Goal: Use online tool/utility: Utilize a website feature to perform a specific function

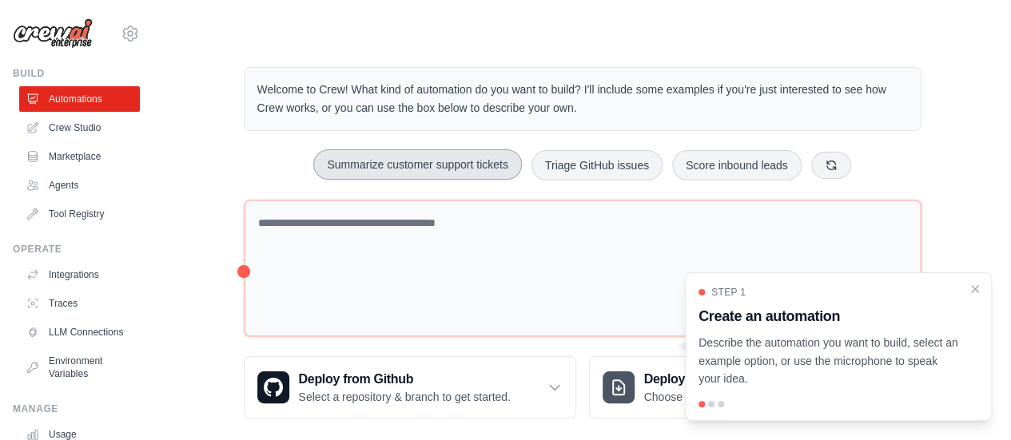
click at [463, 161] on button "Summarize customer support tickets" at bounding box center [417, 164] width 208 height 30
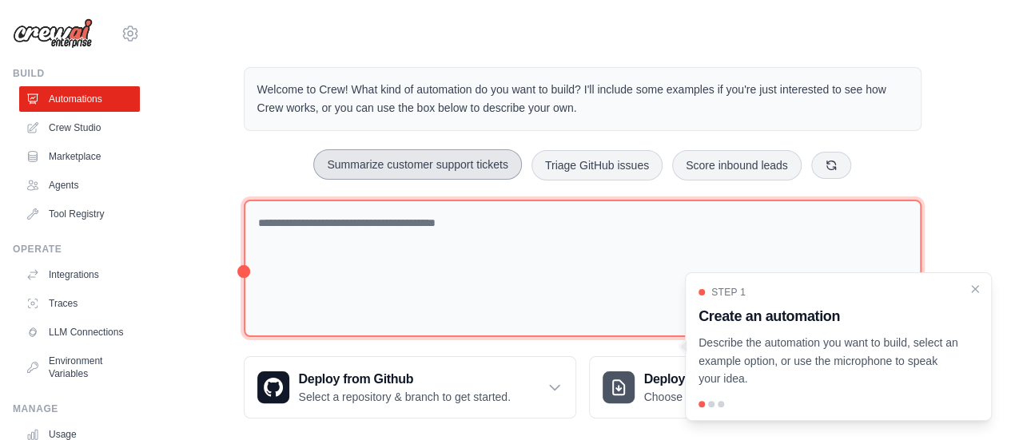
type textarea "**********"
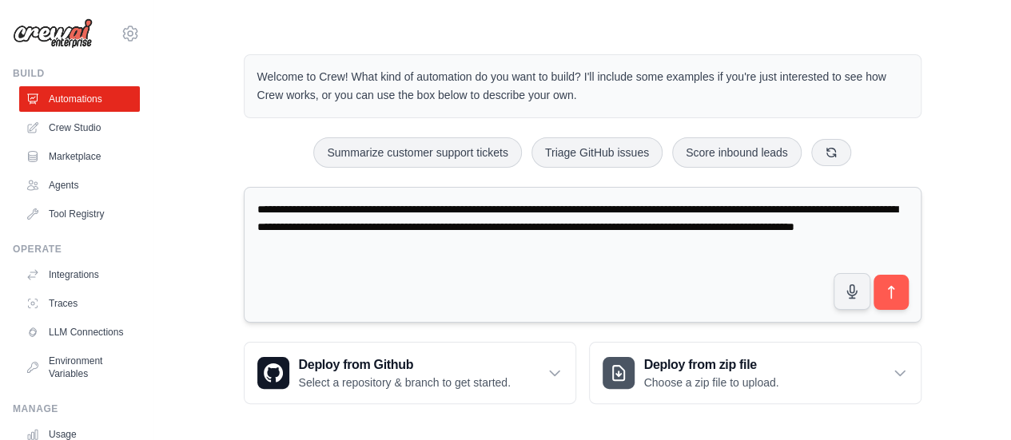
scroll to position [16, 0]
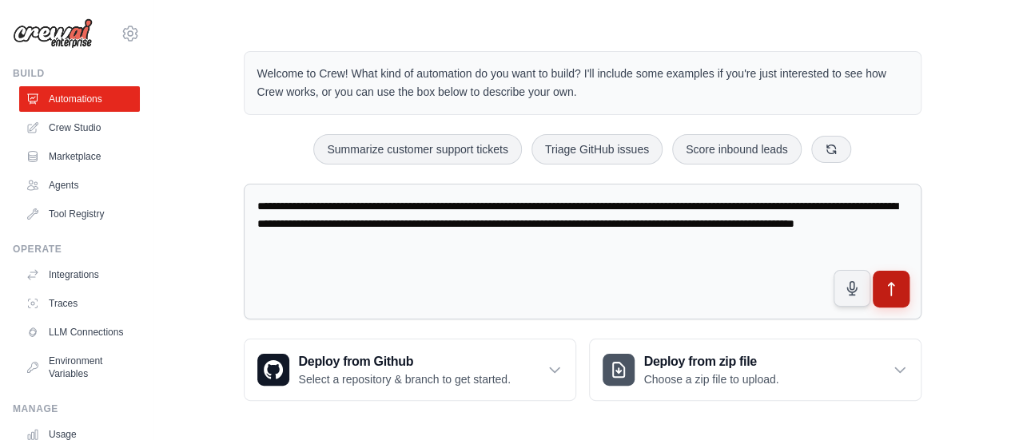
click at [898, 284] on icon "submit" at bounding box center [890, 289] width 17 height 17
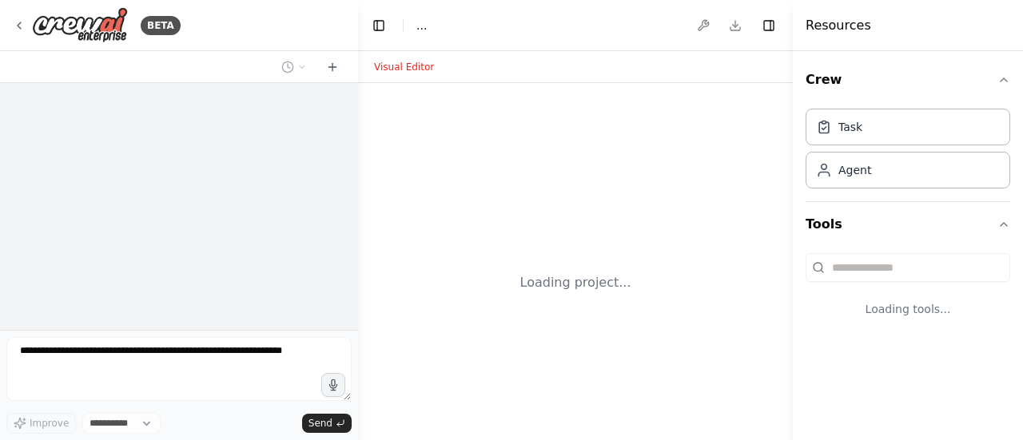
select select "****"
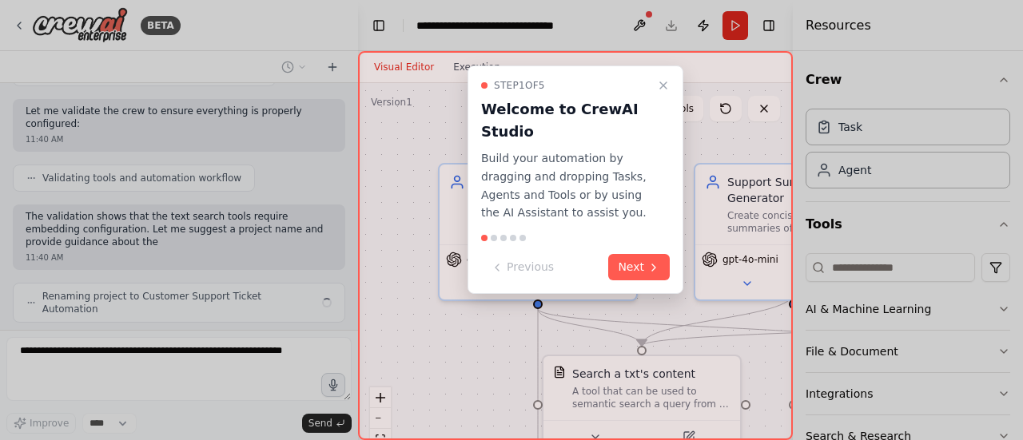
scroll to position [895, 0]
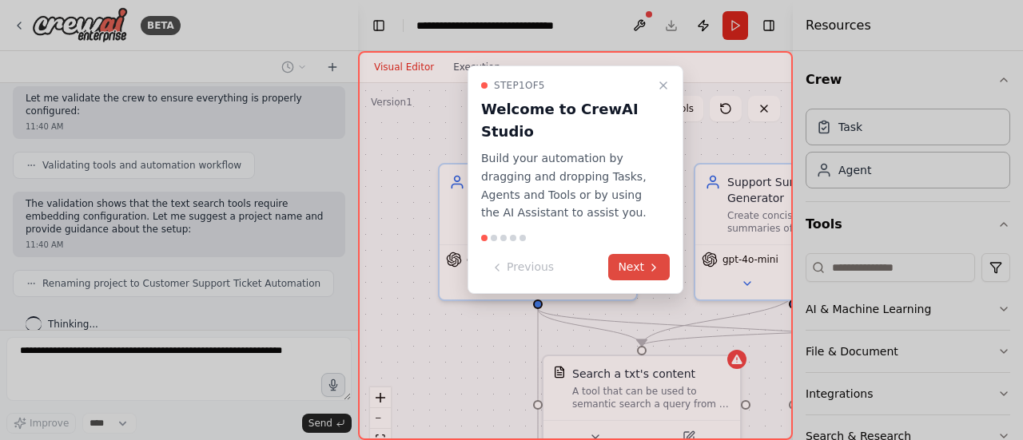
click at [643, 275] on button "Next" at bounding box center [639, 267] width 62 height 26
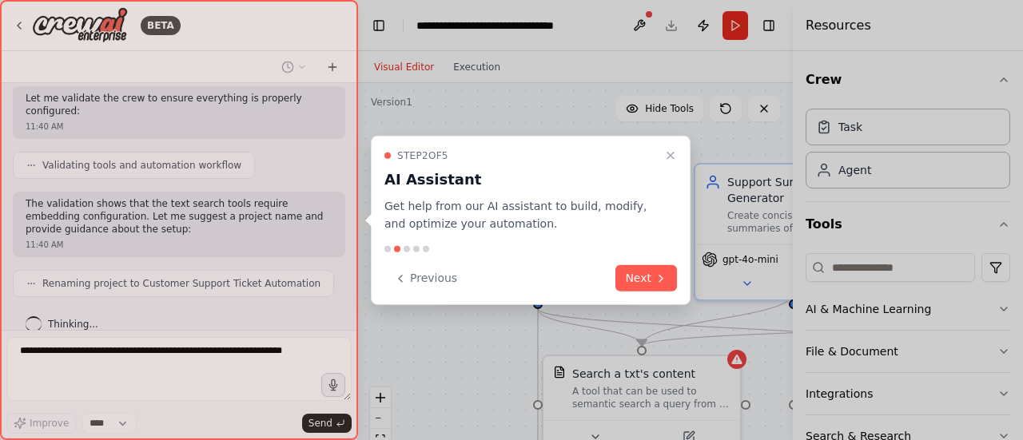
click at [644, 274] on button "Next" at bounding box center [646, 278] width 62 height 26
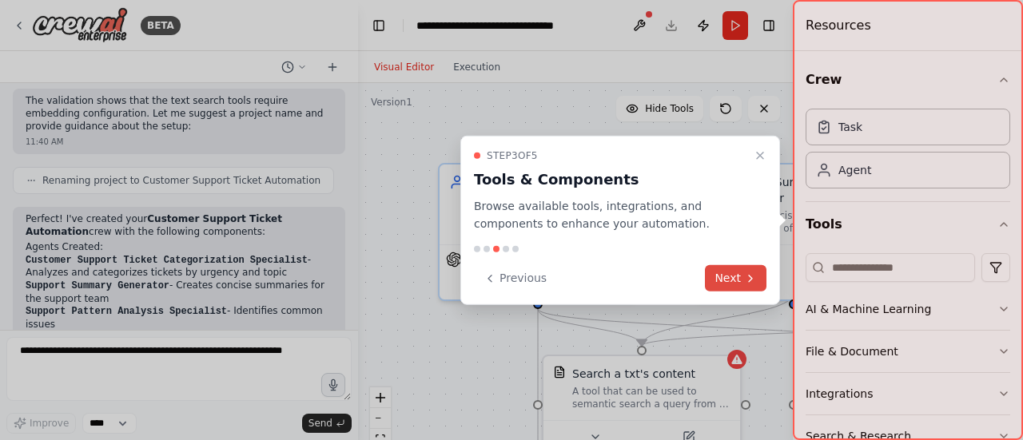
click at [743, 276] on button "Next" at bounding box center [736, 278] width 62 height 26
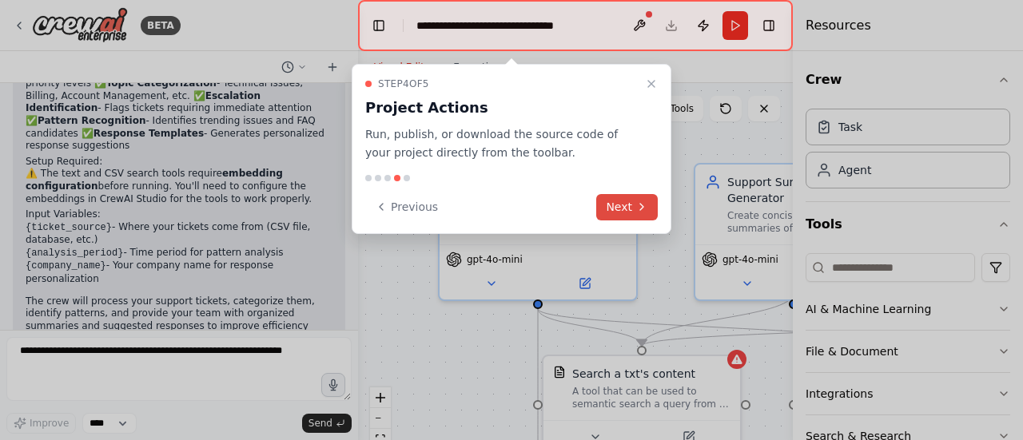
scroll to position [1429, 0]
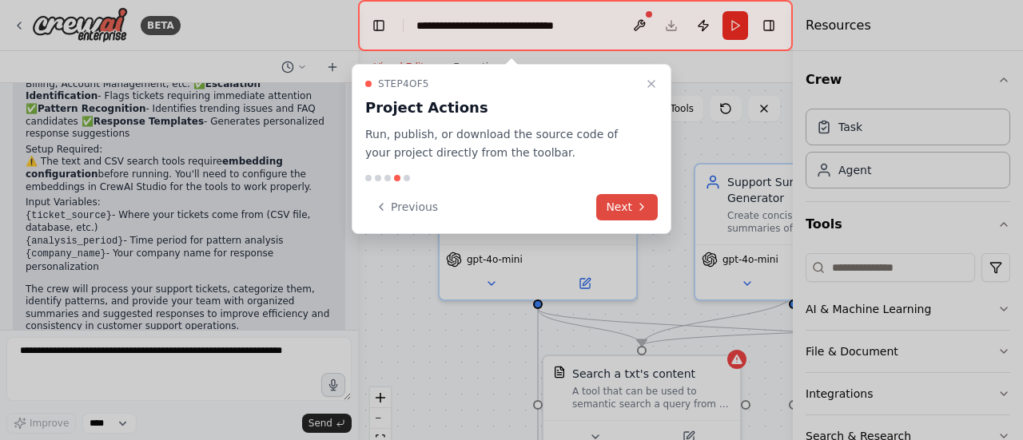
click at [646, 202] on icon at bounding box center [641, 207] width 13 height 13
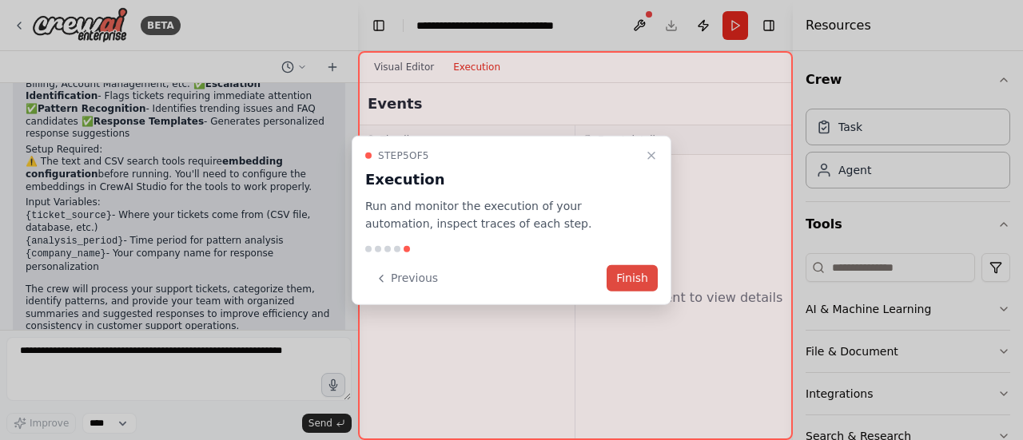
click at [621, 275] on button "Finish" at bounding box center [631, 278] width 51 height 26
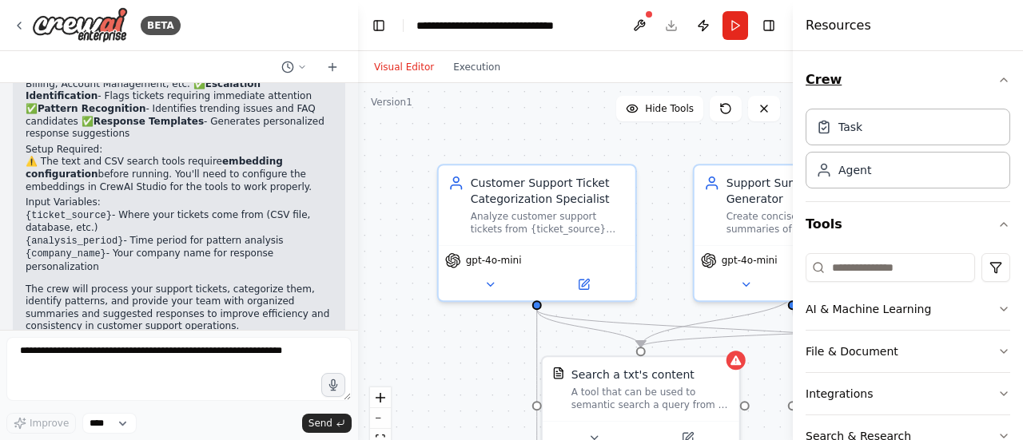
click at [997, 80] on icon "button" at bounding box center [1003, 80] width 13 height 13
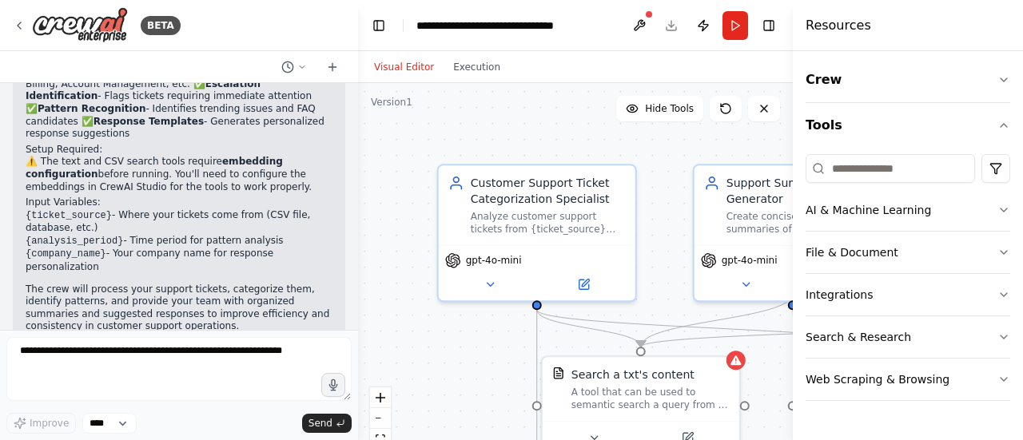
click at [771, 70] on div "Visual Editor Execution" at bounding box center [575, 67] width 435 height 32
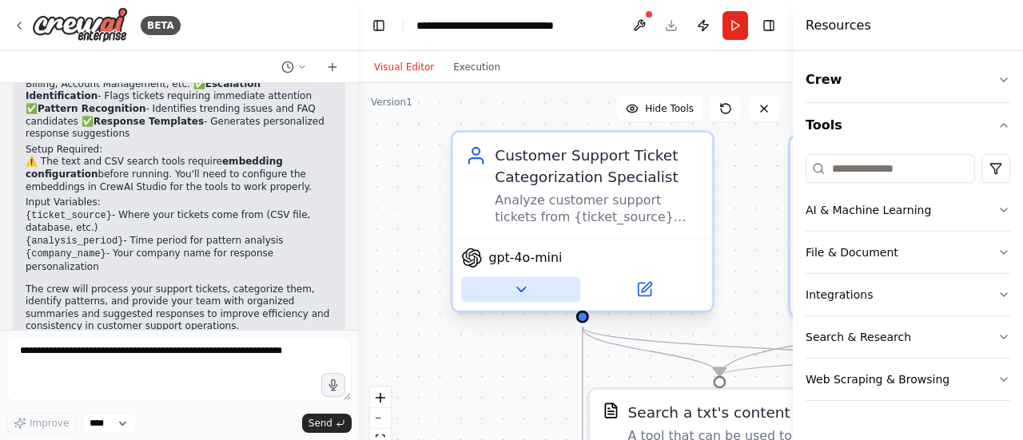
click at [525, 292] on icon at bounding box center [520, 289] width 17 height 17
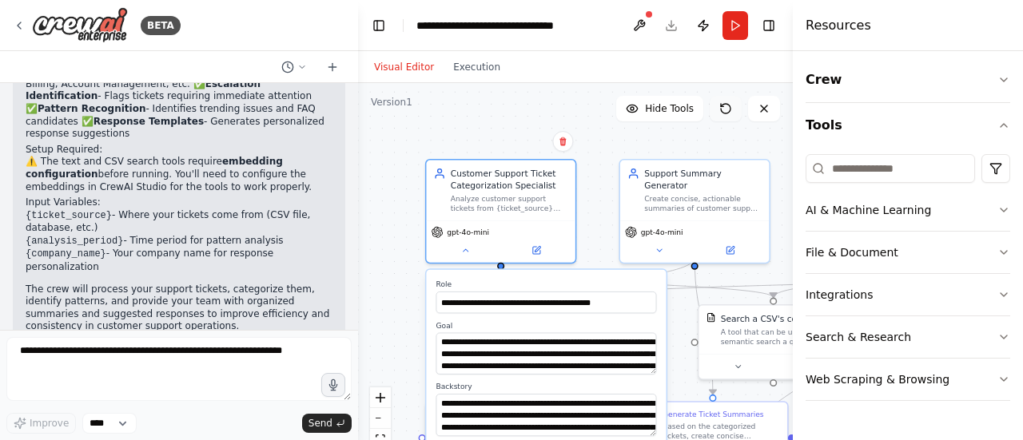
drag, startPoint x: 743, startPoint y: 187, endPoint x: 717, endPoint y: 118, distance: 73.6
click at [717, 118] on div "Version 1 Hide Tools .deletable-edge-delete-btn { width: 20px; height: 20px; bo…" at bounding box center [575, 282] width 435 height 399
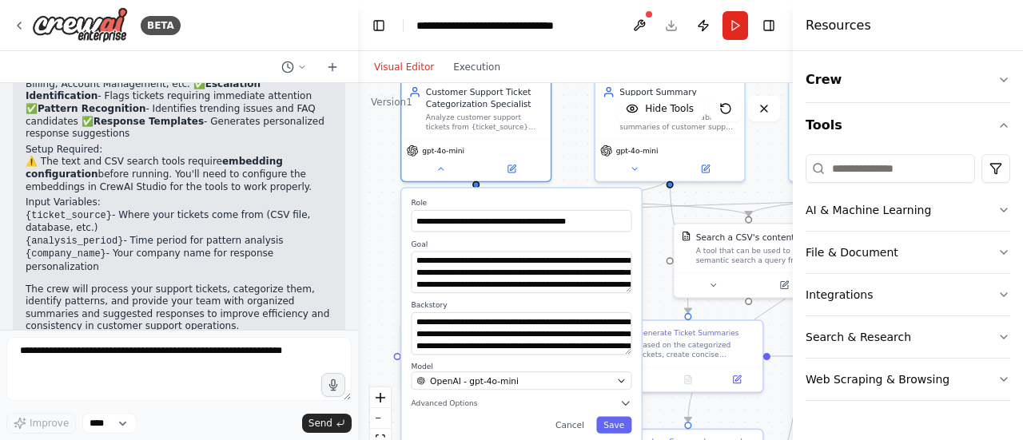
drag, startPoint x: 602, startPoint y: 237, endPoint x: 577, endPoint y: 156, distance: 85.2
click at [577, 156] on div ".deletable-edge-delete-btn { width: 20px; height: 20px; border: 0px solid #ffff…" at bounding box center [575, 282] width 435 height 399
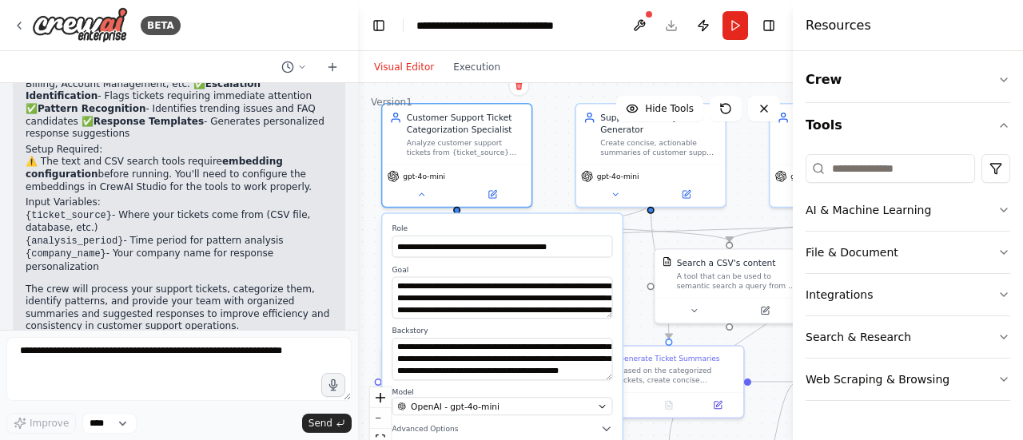
drag, startPoint x: 562, startPoint y: 164, endPoint x: 544, endPoint y: 188, distance: 30.2
click at [543, 188] on div ".deletable-edge-delete-btn { width: 20px; height: 20px; border: 0px solid #ffff…" at bounding box center [575, 282] width 435 height 399
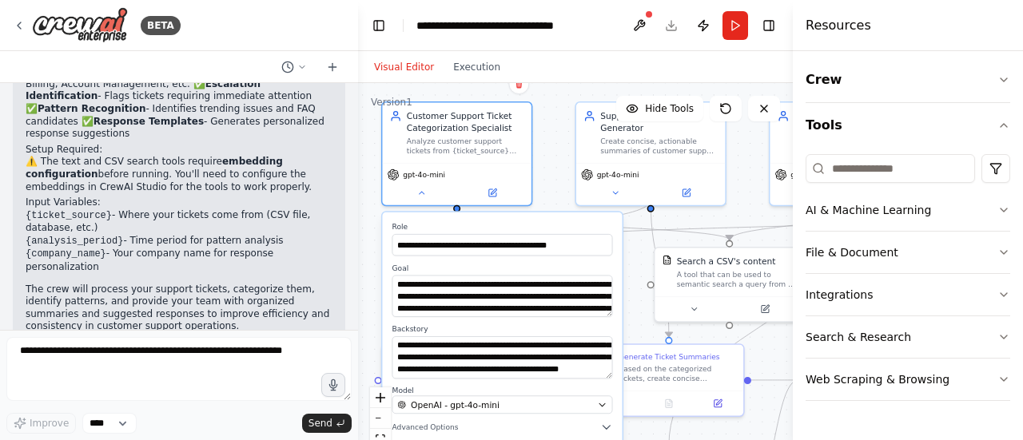
click at [524, 229] on label "Role" at bounding box center [502, 227] width 221 height 10
click at [623, 183] on button at bounding box center [615, 190] width 69 height 14
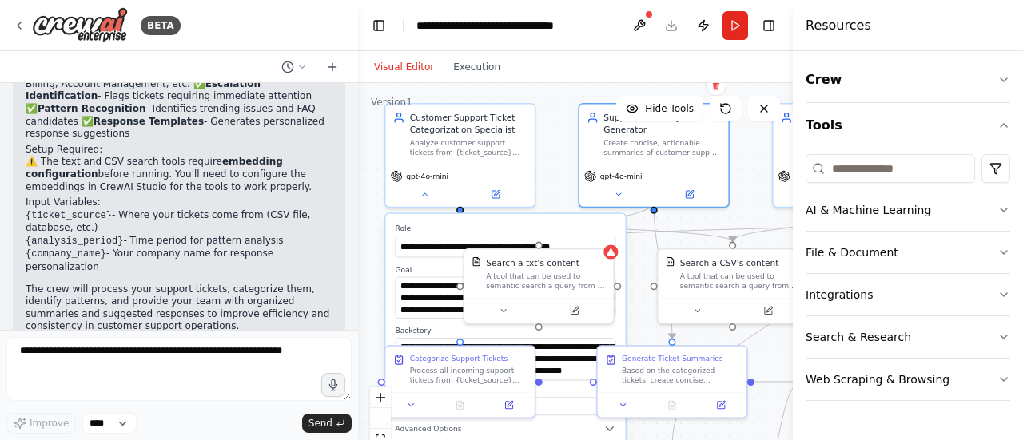
click at [554, 204] on div ".deletable-edge-delete-btn { width: 20px; height: 20px; border: 0px solid #ffff…" at bounding box center [575, 282] width 435 height 399
click at [500, 308] on icon at bounding box center [504, 309] width 10 height 10
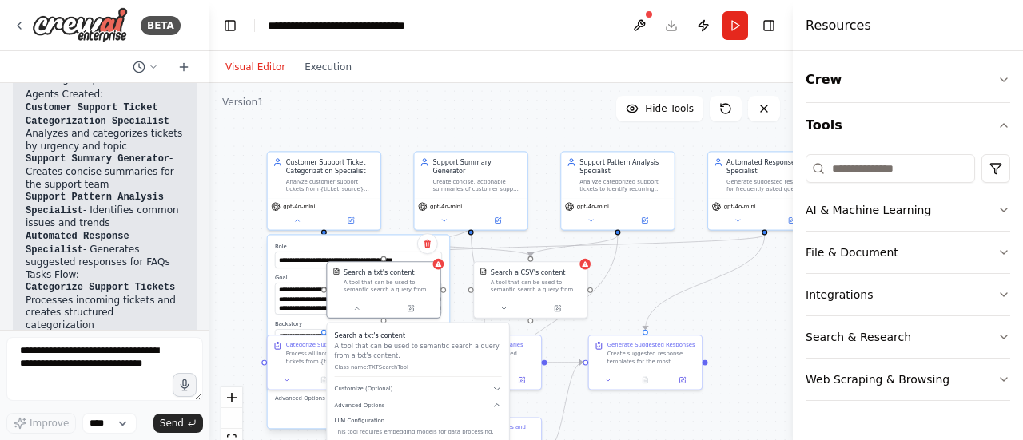
scroll to position [2692, 0]
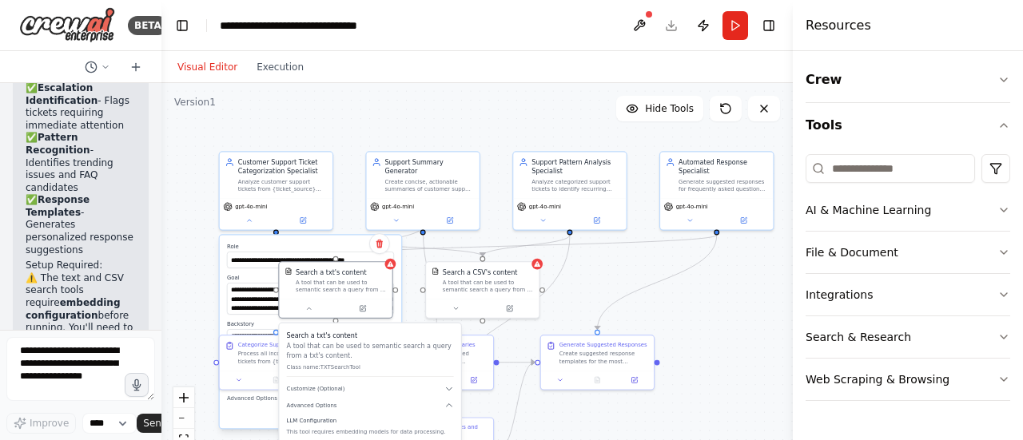
drag, startPoint x: 356, startPoint y: 178, endPoint x: 121, endPoint y: 191, distance: 235.3
click at [121, 193] on div "BETA Create a crew that automatically reads through customer support tickets, c…" at bounding box center [80, 220] width 161 height 440
click at [302, 219] on icon at bounding box center [303, 218] width 4 height 4
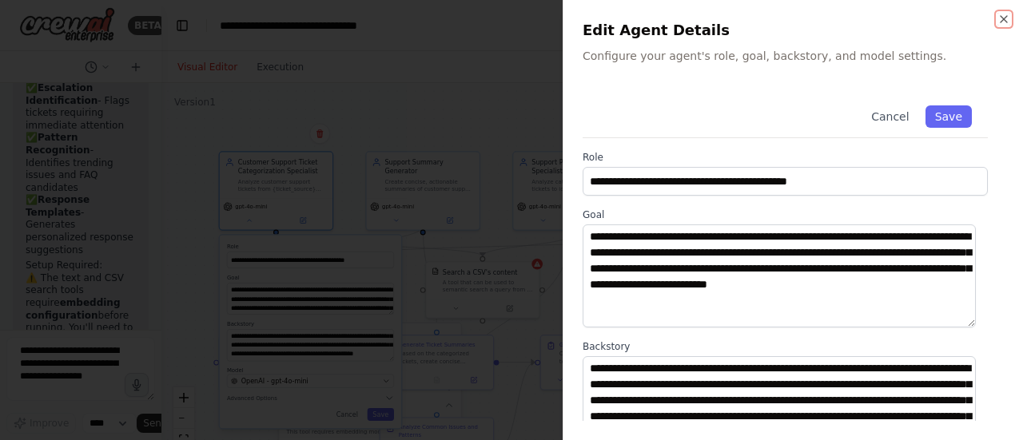
scroll to position [281, 0]
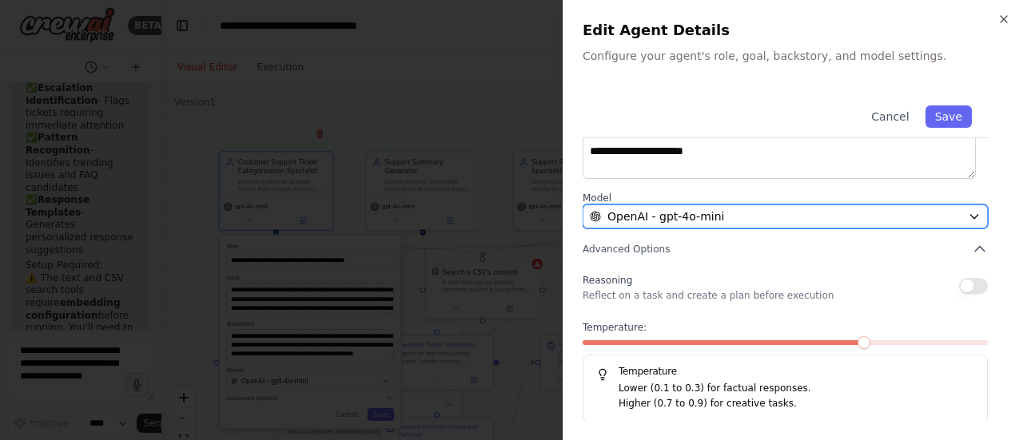
click at [824, 214] on div "OpenAI - gpt-4o-mini" at bounding box center [776, 217] width 372 height 16
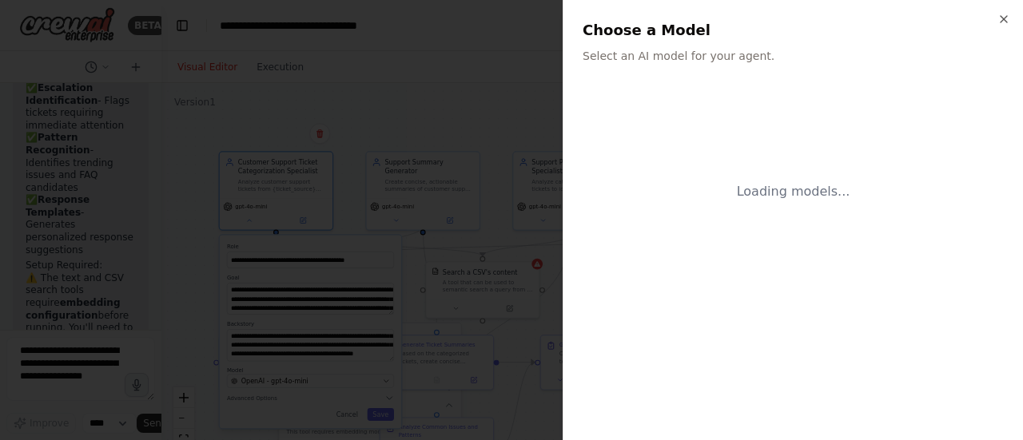
scroll to position [0, 0]
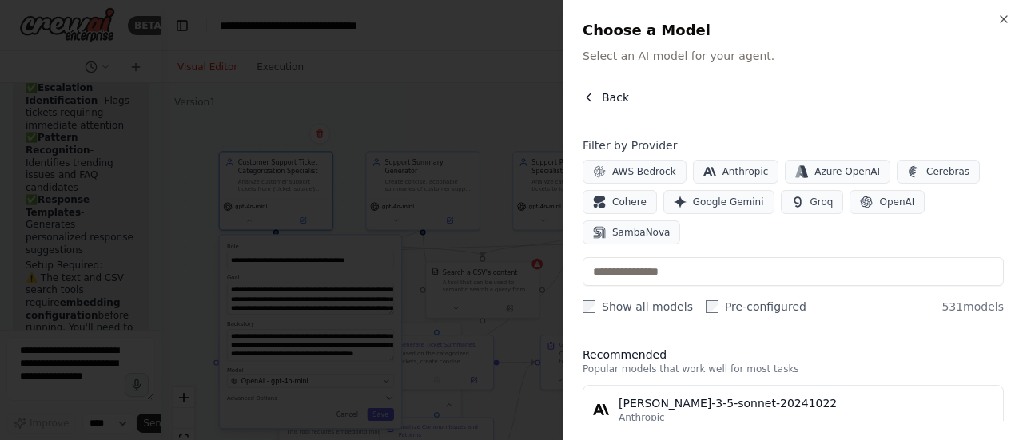
click at [592, 96] on icon "button" at bounding box center [588, 97] width 13 height 13
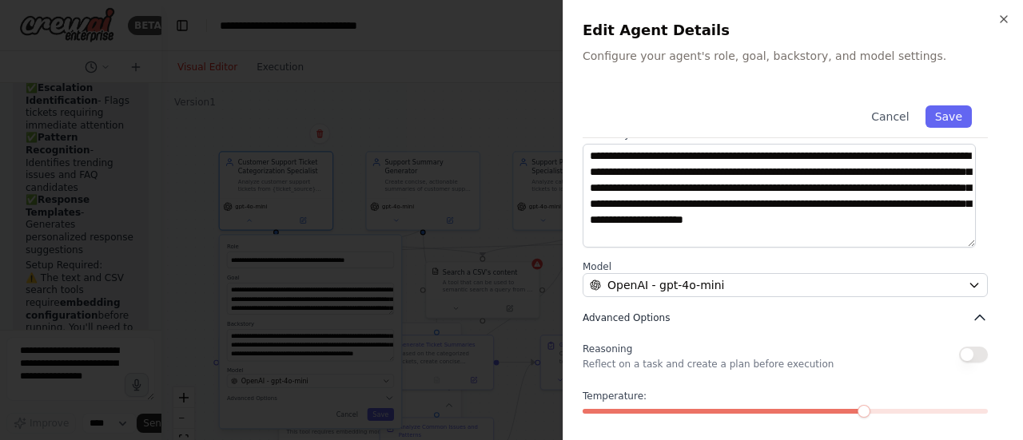
scroll to position [281, 0]
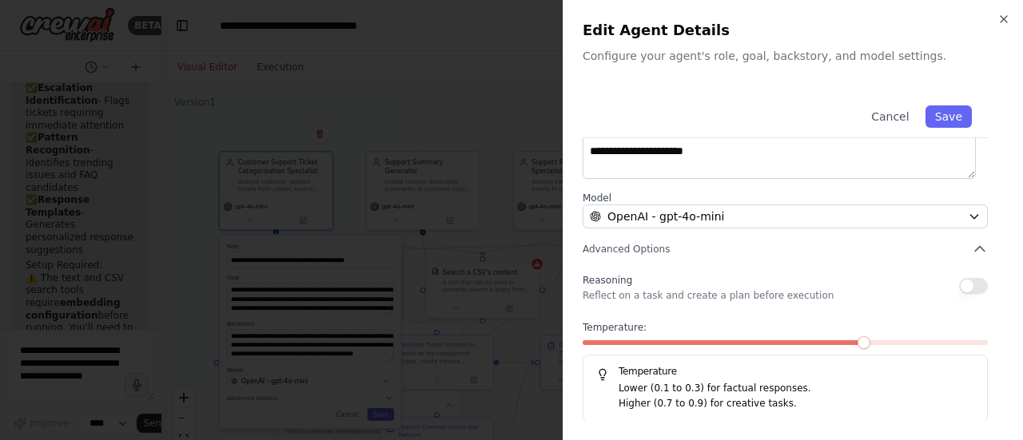
click at [857, 341] on span at bounding box center [863, 342] width 13 height 13
click at [825, 340] on span at bounding box center [703, 342] width 243 height 5
click at [835, 340] on span at bounding box center [784, 342] width 405 height 5
click at [837, 343] on span at bounding box center [784, 342] width 405 height 5
click at [201, 292] on div at bounding box center [511, 220] width 1023 height 440
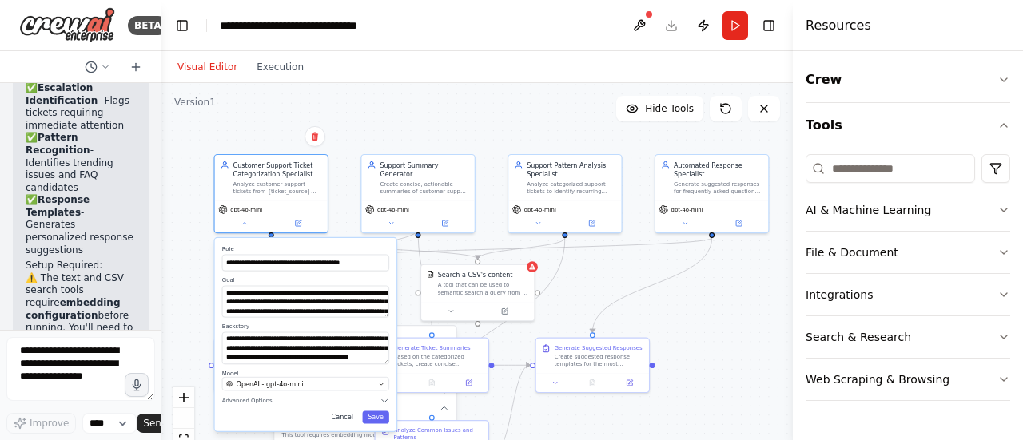
click at [345, 420] on button "Cancel" at bounding box center [342, 417] width 33 height 13
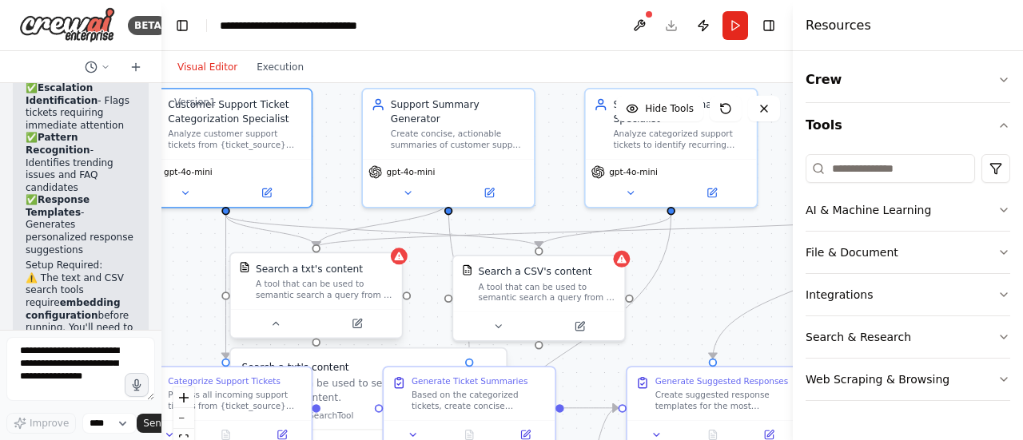
click at [274, 334] on div at bounding box center [316, 323] width 171 height 29
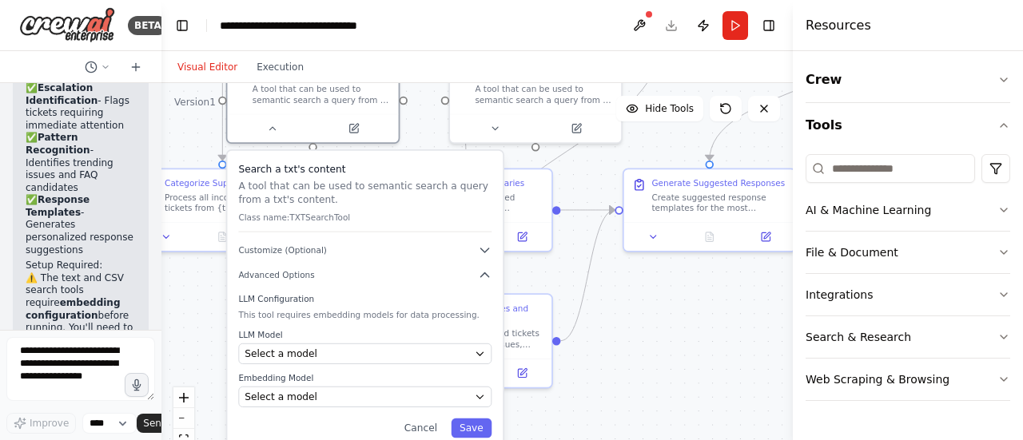
drag, startPoint x: 727, startPoint y: 292, endPoint x: 724, endPoint y: 93, distance: 198.2
click at [724, 93] on div ".deletable-edge-delete-btn { width: 20px; height: 20px; border: 0px solid #ffff…" at bounding box center [476, 282] width 631 height 399
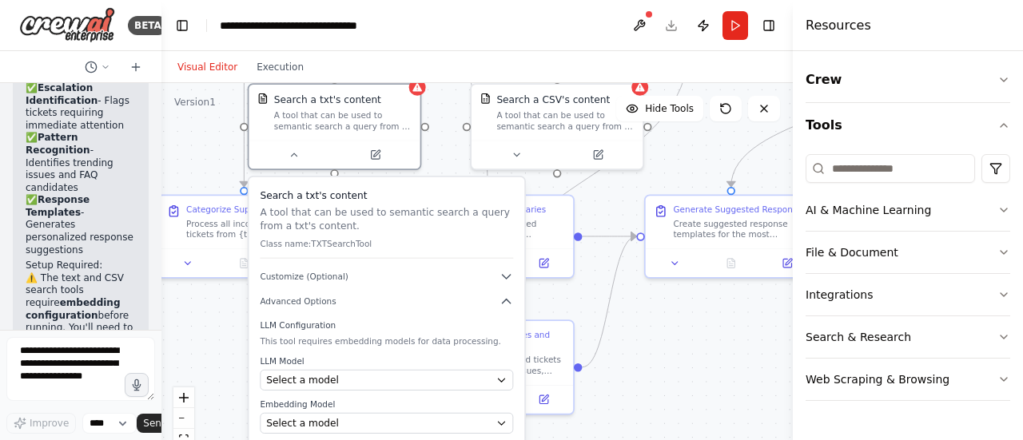
drag, startPoint x: 646, startPoint y: 364, endPoint x: 665, endPoint y: 388, distance: 30.7
click at [666, 390] on div ".deletable-edge-delete-btn { width: 20px; height: 20px; border: 0px solid #ffff…" at bounding box center [476, 282] width 631 height 399
click at [506, 286] on div "Search a txt's content A tool that can be used to semantic search a query from …" at bounding box center [386, 326] width 276 height 298
click at [515, 280] on icon "button" at bounding box center [513, 275] width 14 height 14
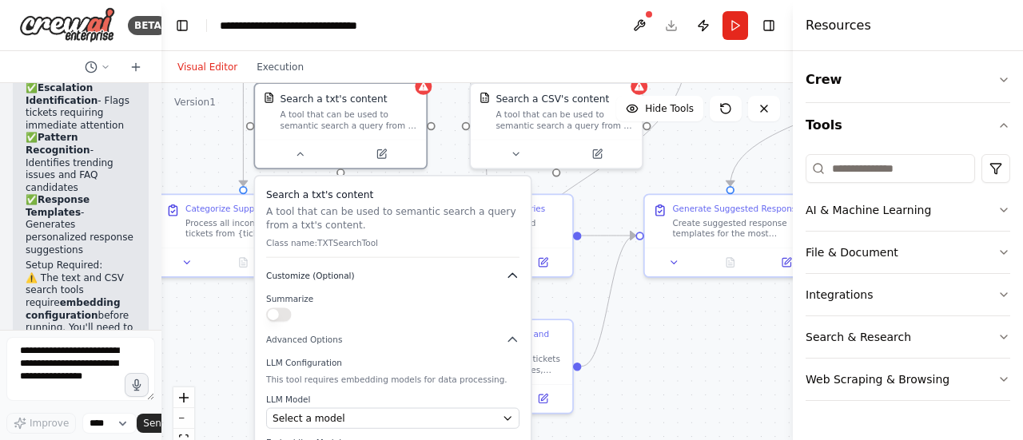
click at [515, 280] on icon "button" at bounding box center [513, 275] width 14 height 14
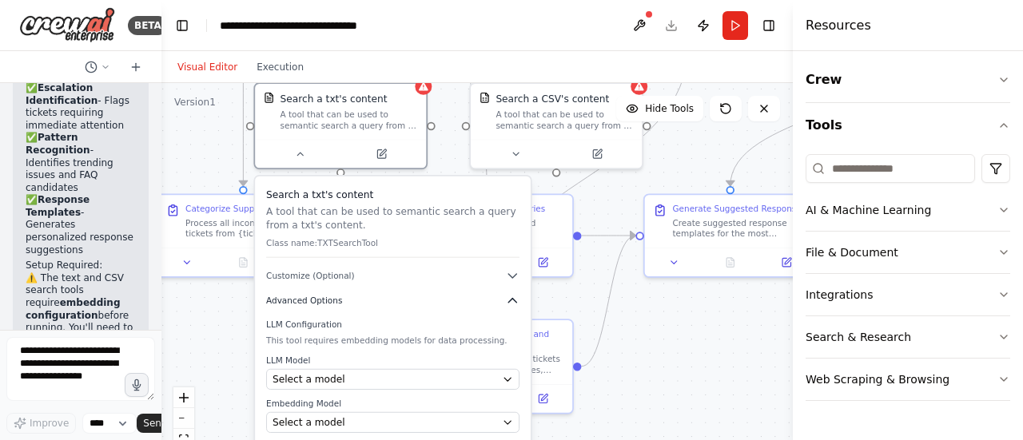
click at [515, 303] on icon "button" at bounding box center [513, 301] width 14 height 14
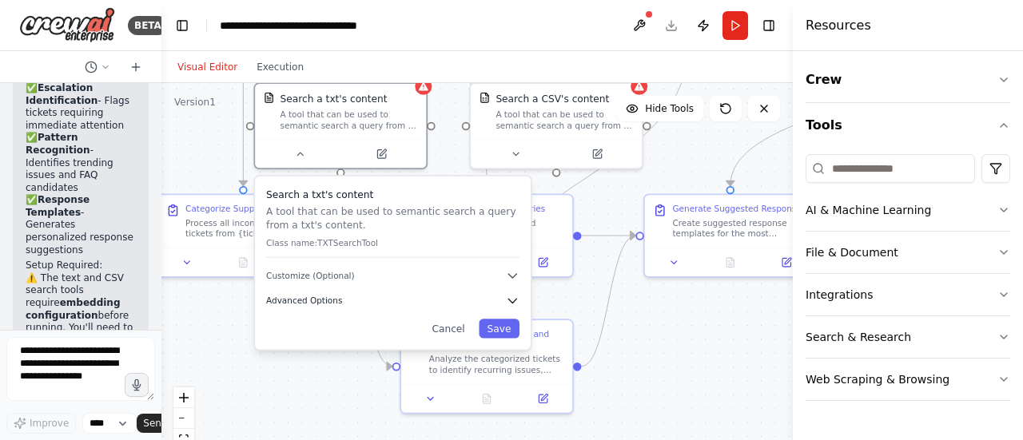
click at [515, 303] on icon "button" at bounding box center [513, 301] width 14 height 14
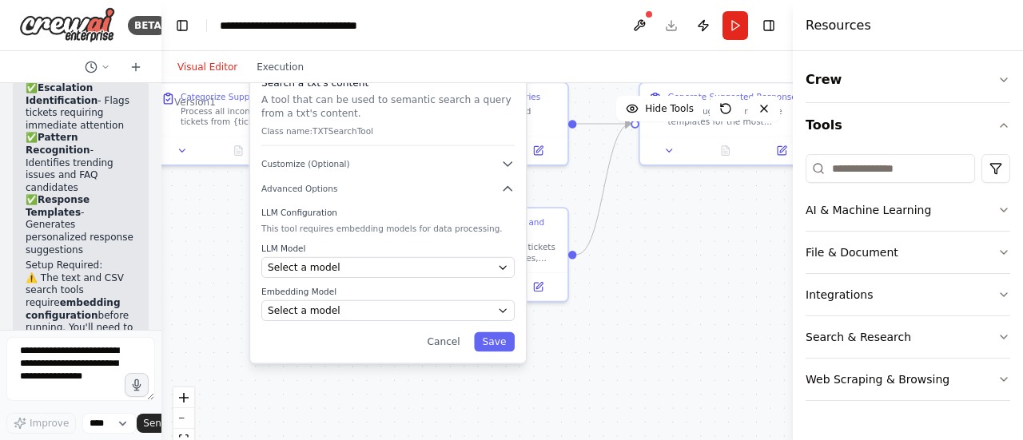
drag, startPoint x: 678, startPoint y: 347, endPoint x: 674, endPoint y: 235, distance: 112.0
click at [674, 235] on div ".deletable-edge-delete-btn { width: 20px; height: 20px; border: 0px solid #ffff…" at bounding box center [476, 282] width 631 height 399
click at [508, 271] on icon "button" at bounding box center [502, 267] width 11 height 11
click at [500, 268] on icon "button" at bounding box center [502, 267] width 11 height 11
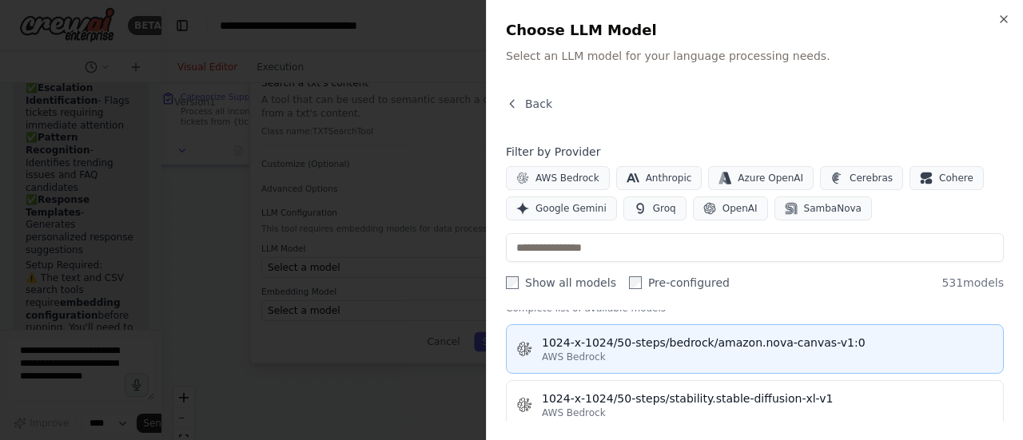
scroll to position [559, 0]
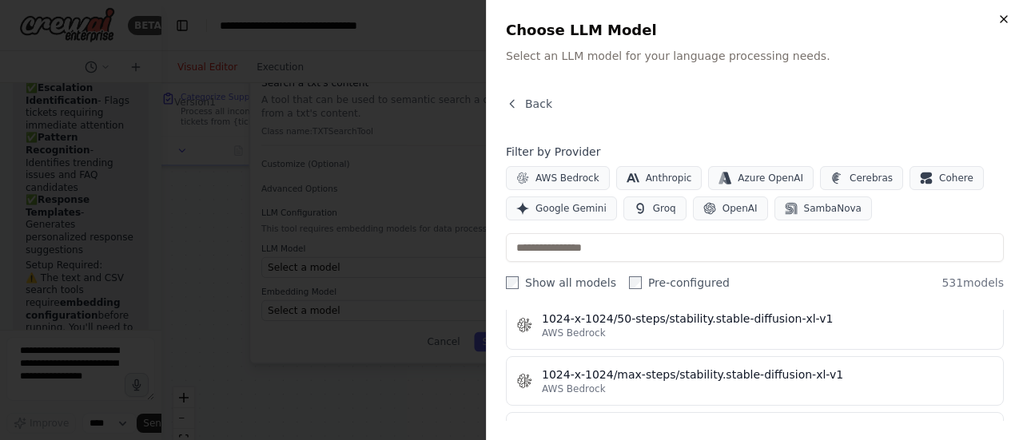
click at [997, 14] on icon "button" at bounding box center [1003, 19] width 13 height 13
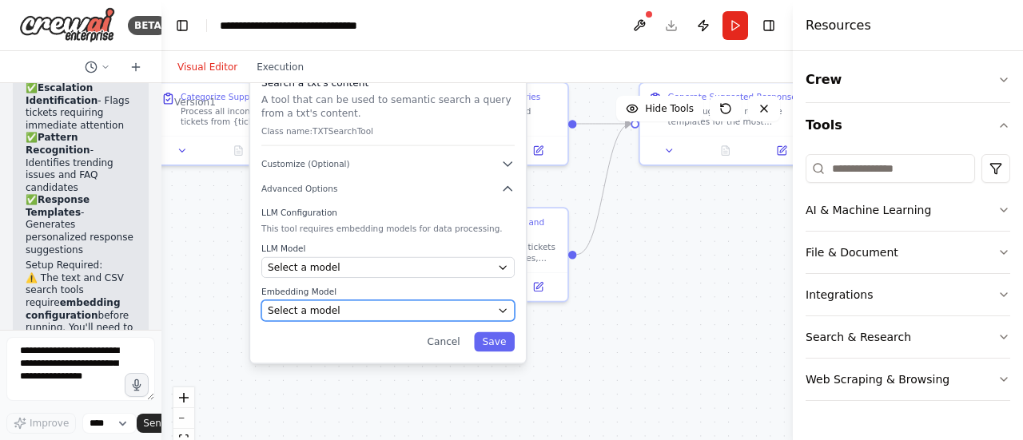
click at [502, 309] on icon "button" at bounding box center [502, 310] width 6 height 3
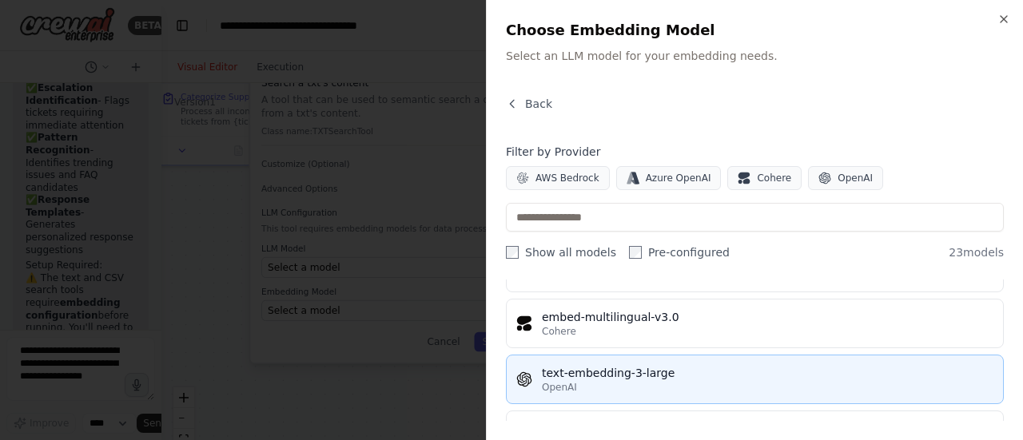
scroll to position [1119, 0]
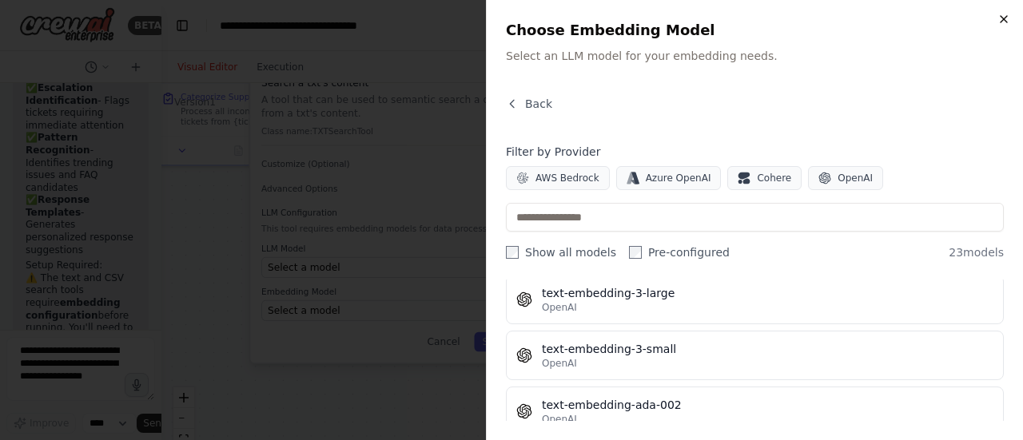
click at [999, 18] on icon "button" at bounding box center [1003, 19] width 13 height 13
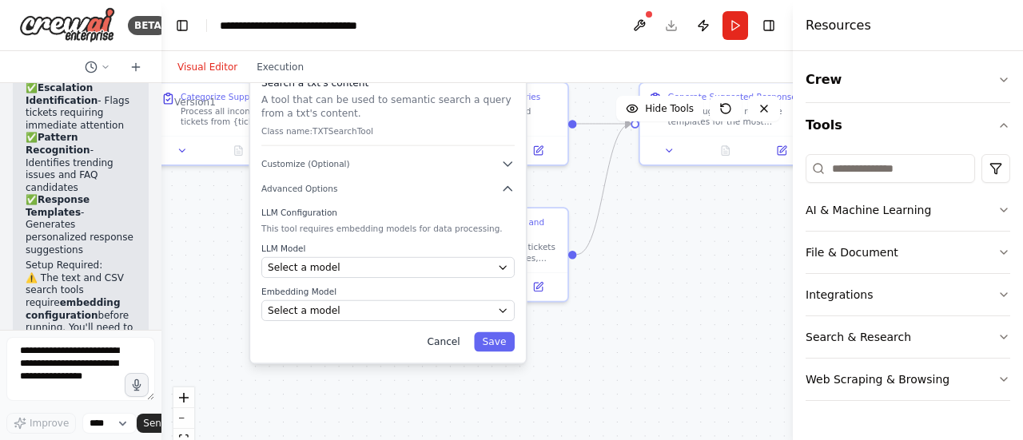
click at [447, 340] on button "Cancel" at bounding box center [444, 341] width 50 height 19
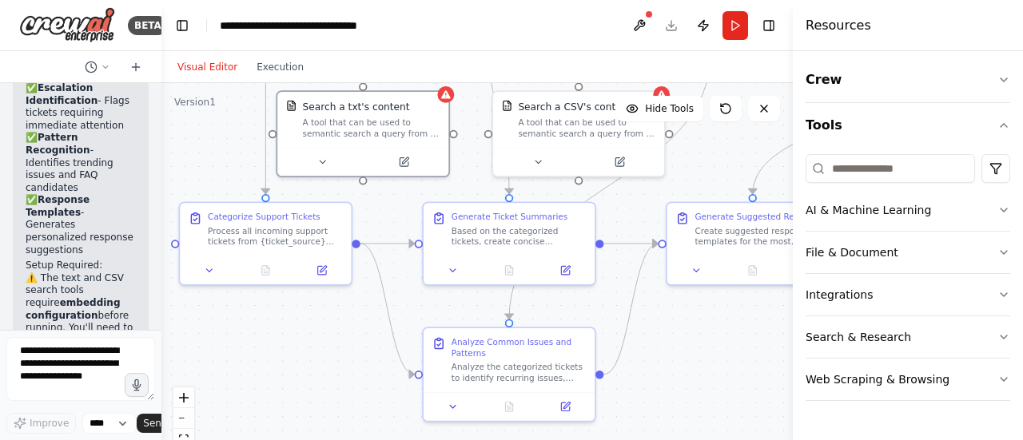
drag, startPoint x: 722, startPoint y: 308, endPoint x: 743, endPoint y: 416, distance: 110.6
click at [745, 421] on div ".deletable-edge-delete-btn { width: 20px; height: 20px; border: 0px solid #ffff…" at bounding box center [476, 282] width 631 height 399
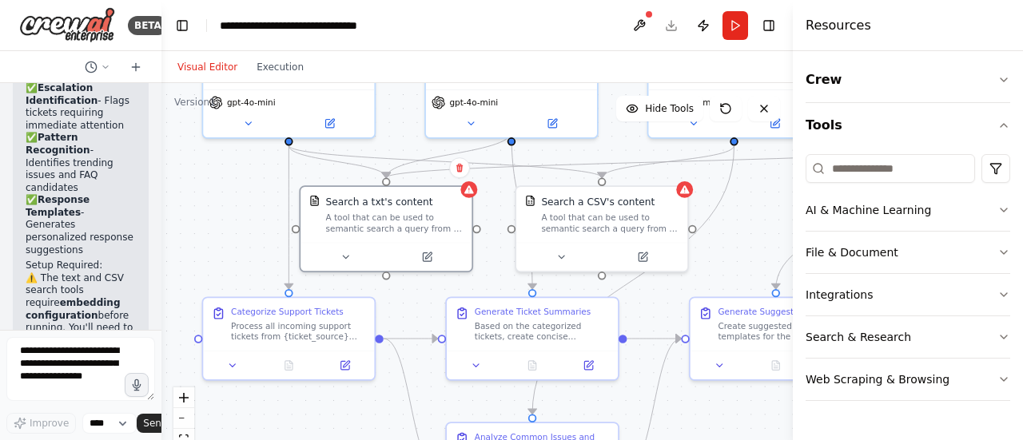
drag, startPoint x: 670, startPoint y: 356, endPoint x: 698, endPoint y: 457, distance: 105.0
click at [698, 439] on html "BETA Create a crew that automatically reads through customer support tickets, c…" at bounding box center [511, 220] width 1023 height 440
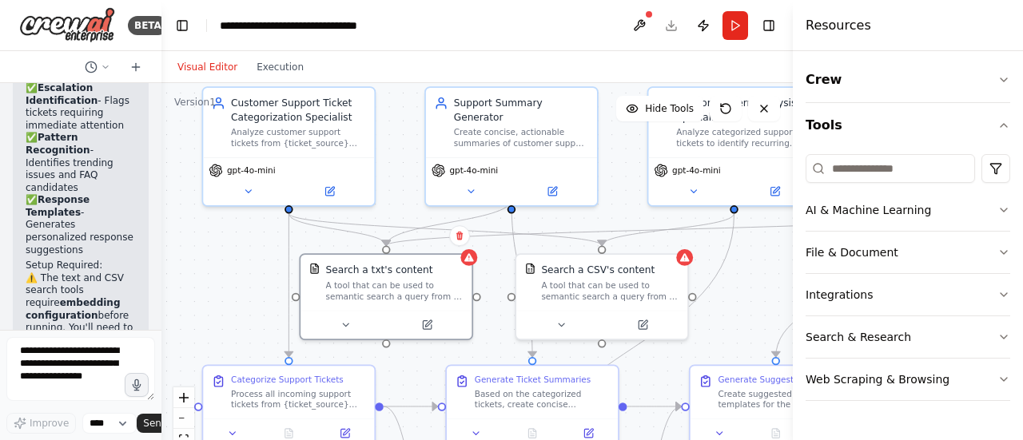
drag, startPoint x: 743, startPoint y: 264, endPoint x: 743, endPoint y: 332, distance: 67.9
click at [743, 332] on div ".deletable-edge-delete-btn { width: 20px; height: 20px; border: 0px solid #ffff…" at bounding box center [476, 282] width 631 height 399
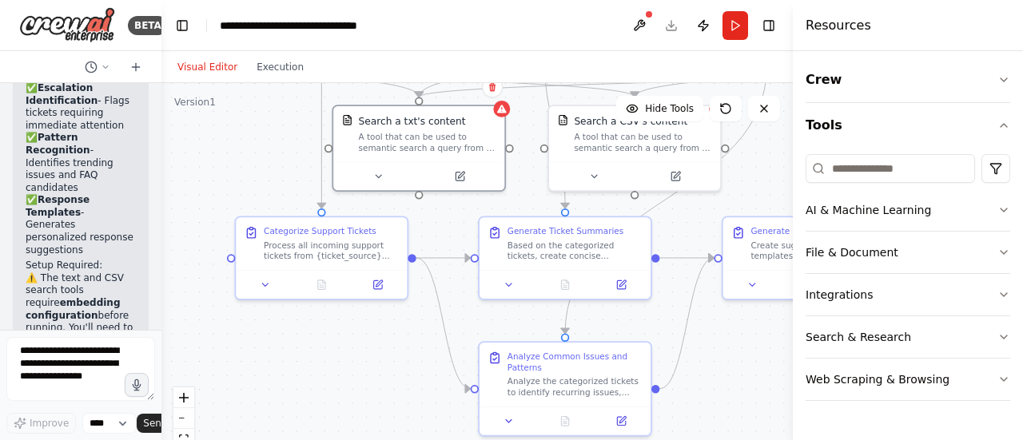
drag, startPoint x: 729, startPoint y: 320, endPoint x: 760, endPoint y: 169, distance: 154.2
click at [761, 171] on div ".deletable-edge-delete-btn { width: 20px; height: 20px; border: 0px solid #ffff…" at bounding box center [476, 282] width 631 height 399
click at [385, 279] on button at bounding box center [378, 281] width 48 height 17
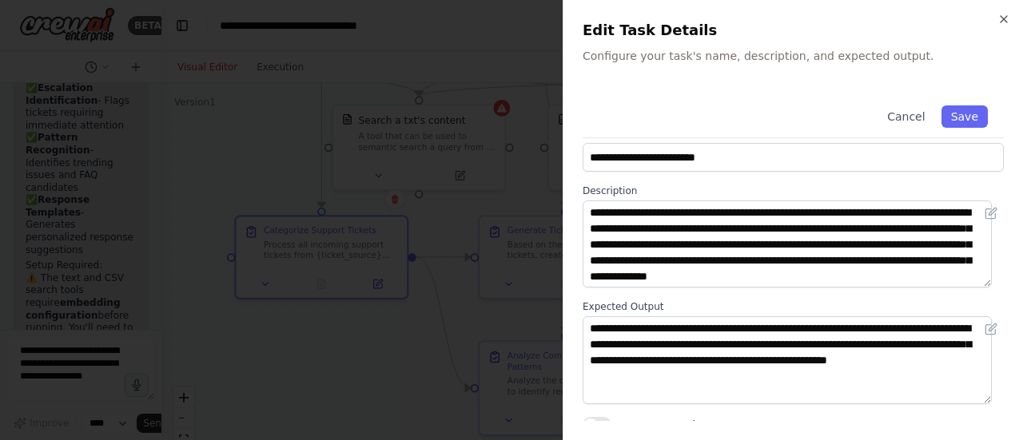
scroll to position [35, 0]
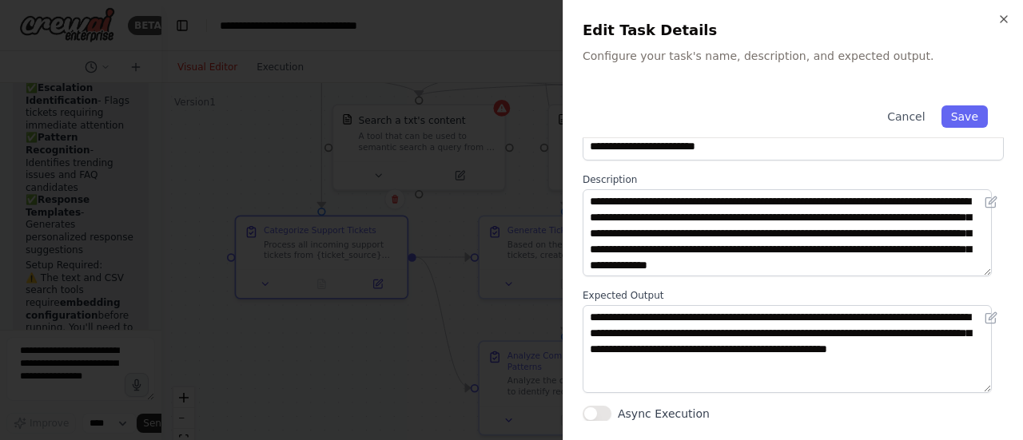
click at [459, 360] on div at bounding box center [511, 220] width 1023 height 440
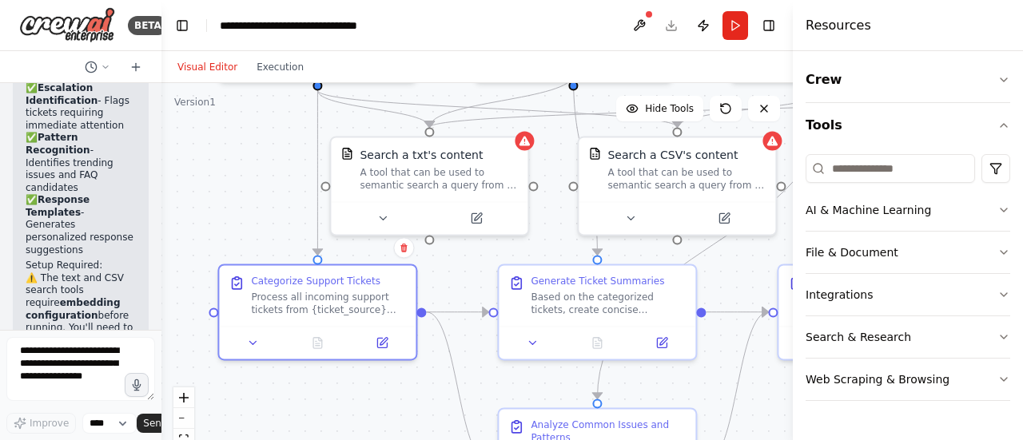
drag, startPoint x: 275, startPoint y: 141, endPoint x: 275, endPoint y: 210, distance: 68.7
click at [275, 210] on div ".deletable-edge-delete-btn { width: 20px; height: 20px; border: 0px solid #ffff…" at bounding box center [476, 282] width 631 height 399
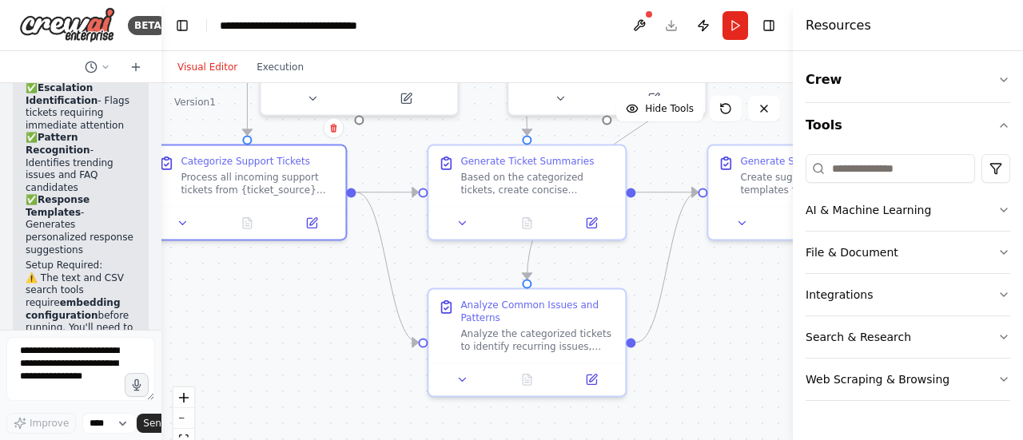
drag, startPoint x: 387, startPoint y: 403, endPoint x: 316, endPoint y: 284, distance: 139.4
click at [316, 284] on div ".deletable-edge-delete-btn { width: 20px; height: 20px; border: 0px solid #ffff…" at bounding box center [476, 282] width 631 height 399
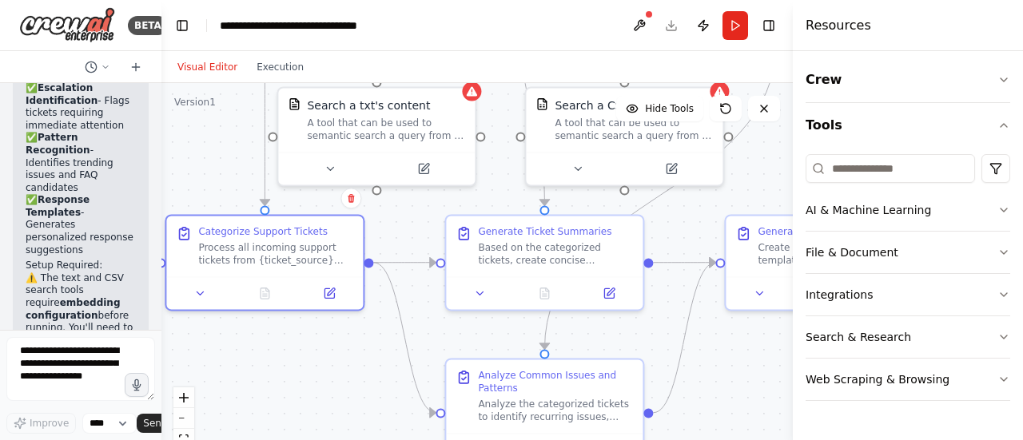
drag, startPoint x: 284, startPoint y: 310, endPoint x: 301, endPoint y: 374, distance: 66.1
click at [301, 376] on div ".deletable-edge-delete-btn { width: 20px; height: 20px; border: 0px solid #ffff…" at bounding box center [476, 282] width 631 height 399
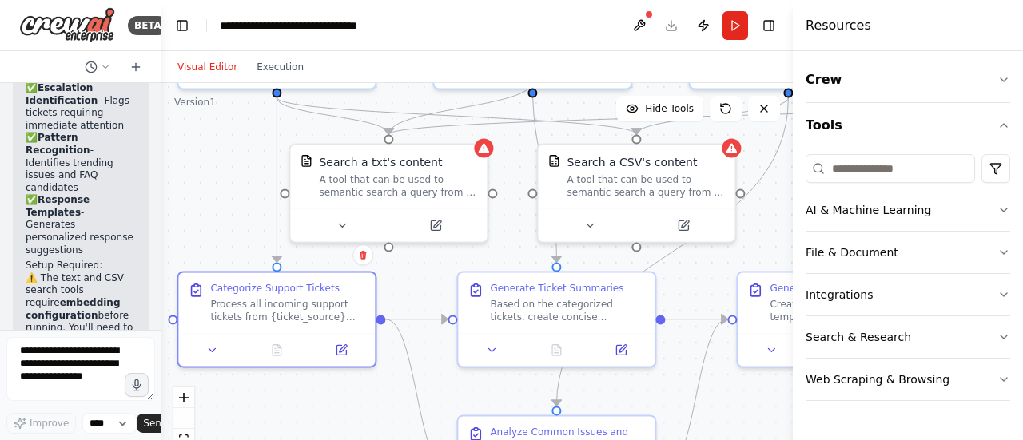
drag, startPoint x: 350, startPoint y: 343, endPoint x: 363, endPoint y: 403, distance: 62.1
click at [363, 403] on div ".deletable-edge-delete-btn { width: 20px; height: 20px; border: 0px solid #ffff…" at bounding box center [476, 282] width 631 height 399
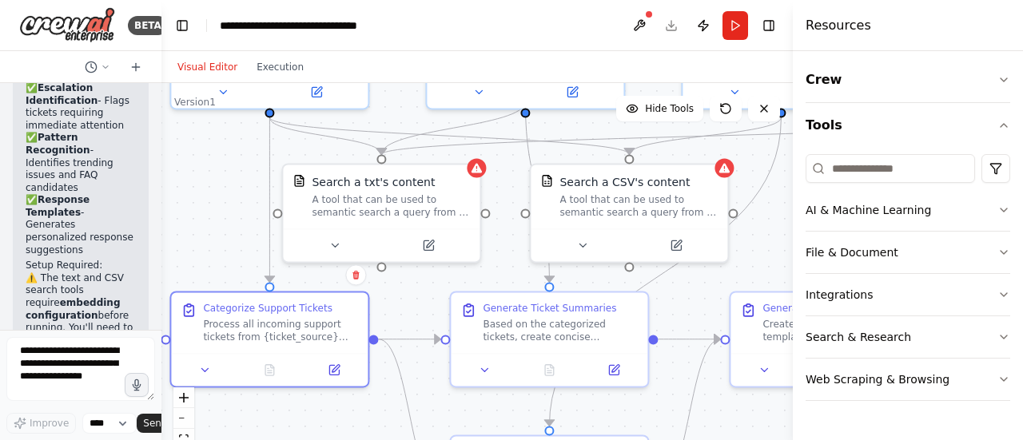
drag, startPoint x: 221, startPoint y: 159, endPoint x: 214, endPoint y: 179, distance: 21.2
click at [214, 179] on div ".deletable-edge-delete-btn { width: 20px; height: 20px; border: 0px solid #ffff…" at bounding box center [476, 282] width 631 height 399
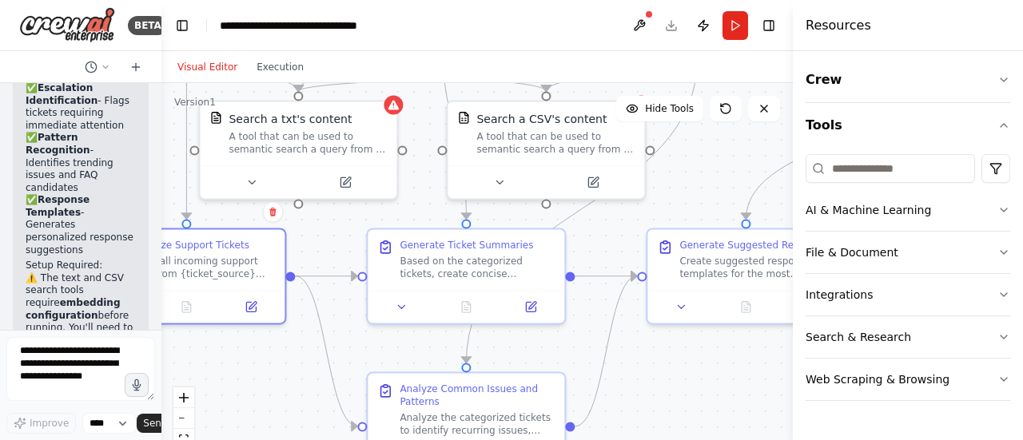
drag, startPoint x: 370, startPoint y: 414, endPoint x: 287, endPoint y: 351, distance: 104.4
click at [287, 351] on div ".deletable-edge-delete-btn { width: 20px; height: 20px; border: 0px solid #ffff…" at bounding box center [476, 282] width 631 height 399
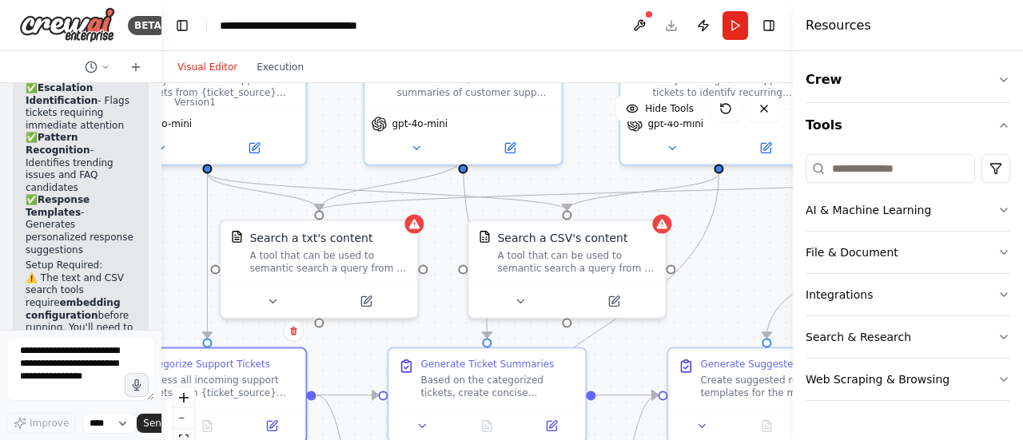
drag, startPoint x: 678, startPoint y: 359, endPoint x: 698, endPoint y: 461, distance: 104.4
click at [698, 439] on html "BETA Create a crew that automatically reads through customer support tickets, c…" at bounding box center [511, 220] width 1023 height 440
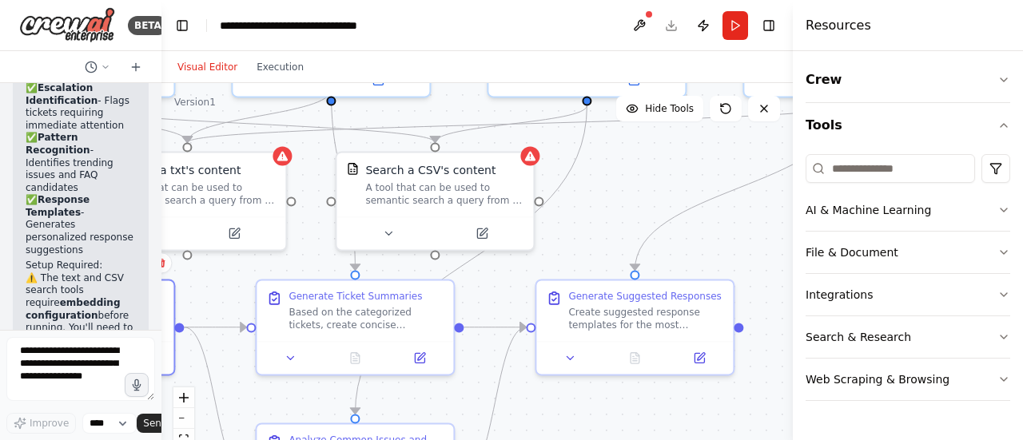
drag, startPoint x: 748, startPoint y: 226, endPoint x: 616, endPoint y: 175, distance: 141.4
click at [616, 175] on div ".deletable-edge-delete-btn { width: 20px; height: 20px; border: 0px solid #ffff…" at bounding box center [476, 282] width 631 height 399
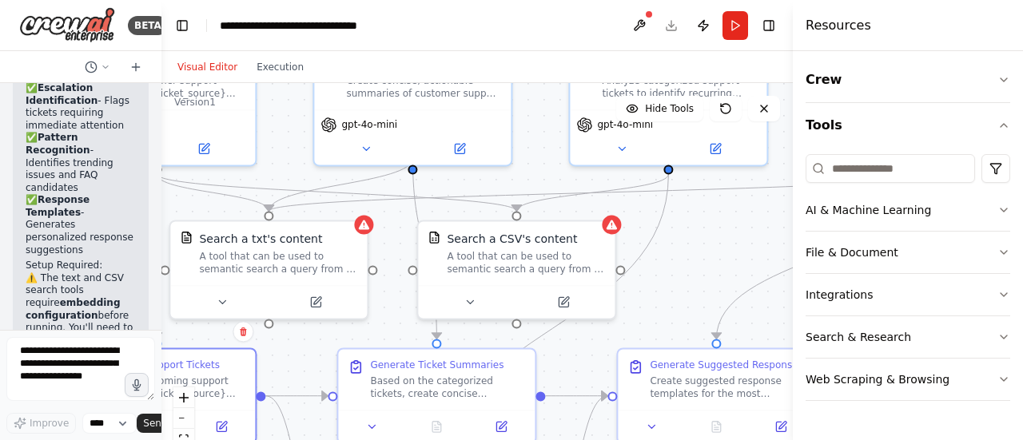
drag, startPoint x: 625, startPoint y: 402, endPoint x: 706, endPoint y: 466, distance: 103.6
click at [706, 439] on html "BETA Create a crew that automatically reads through customer support tickets, c…" at bounding box center [511, 220] width 1023 height 440
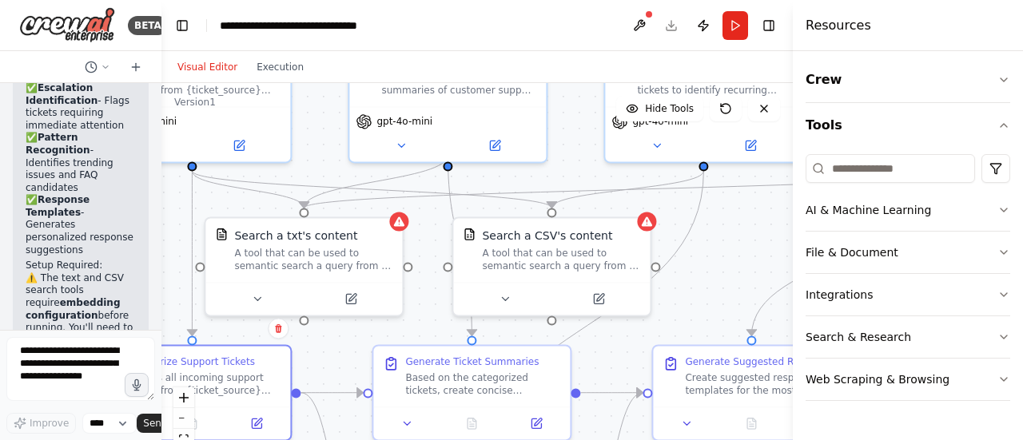
drag, startPoint x: 725, startPoint y: 258, endPoint x: 760, endPoint y: 256, distance: 35.2
click at [760, 256] on div ".deletable-edge-delete-btn { width: 20px; height: 20px; border: 0px solid #ffff…" at bounding box center [476, 282] width 631 height 399
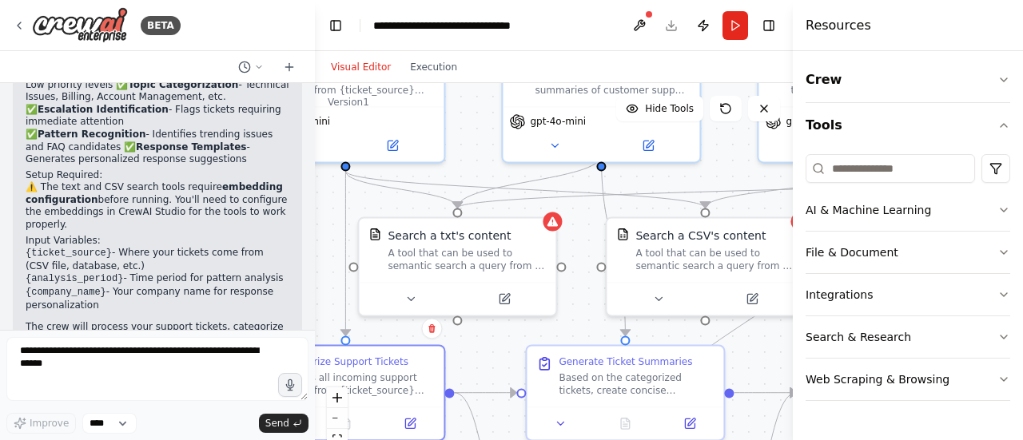
scroll to position [1454, 0]
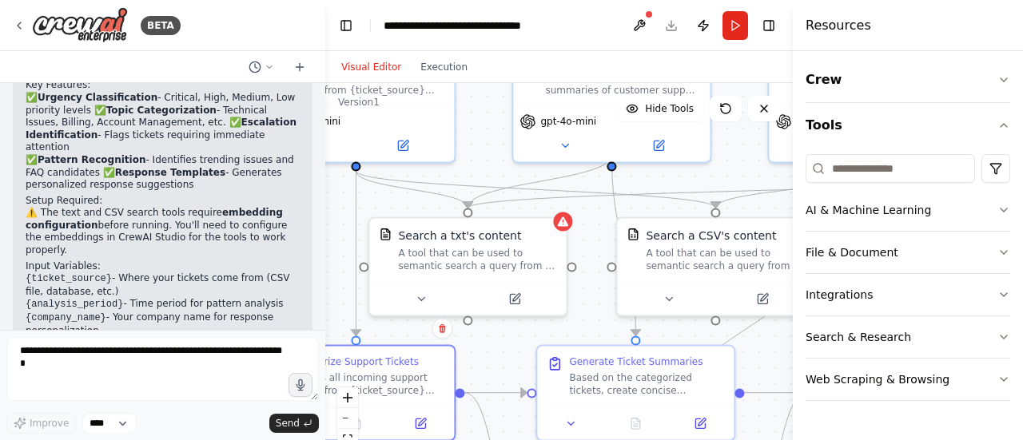
drag, startPoint x: 158, startPoint y: 197, endPoint x: 325, endPoint y: 205, distance: 167.2
click at [325, 205] on div "BETA Create a crew that automatically reads through customer support tickets, c…" at bounding box center [511, 220] width 1023 height 440
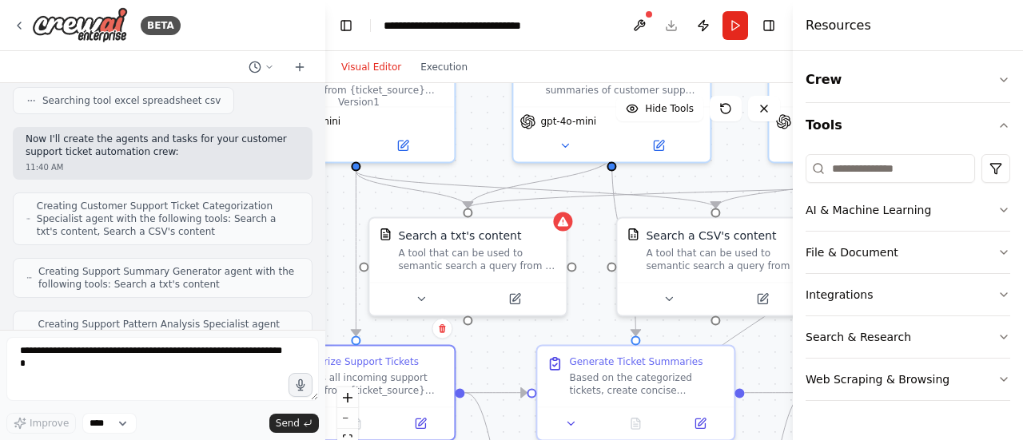
scroll to position [385, 0]
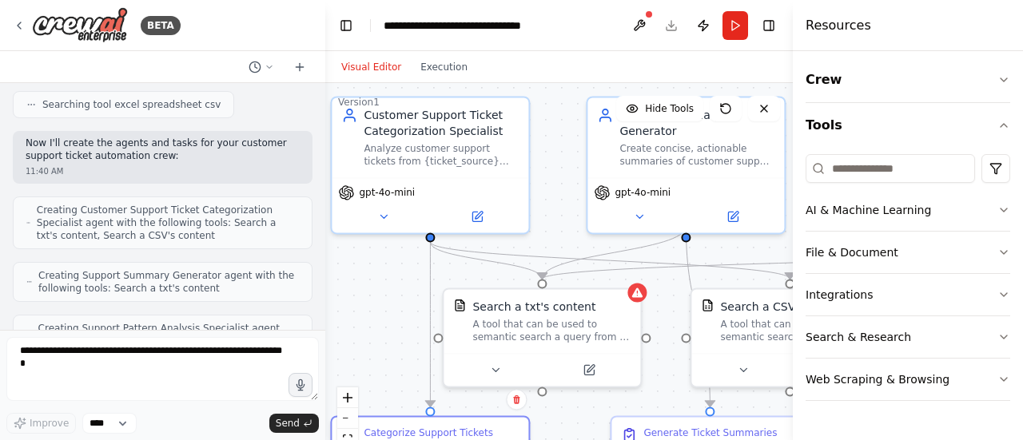
drag, startPoint x: 488, startPoint y: 116, endPoint x: 564, endPoint y: 186, distance: 103.5
click at [563, 186] on div ".deletable-edge-delete-btn { width: 20px; height: 20px; border: 0px solid #ffff…" at bounding box center [558, 282] width 467 height 399
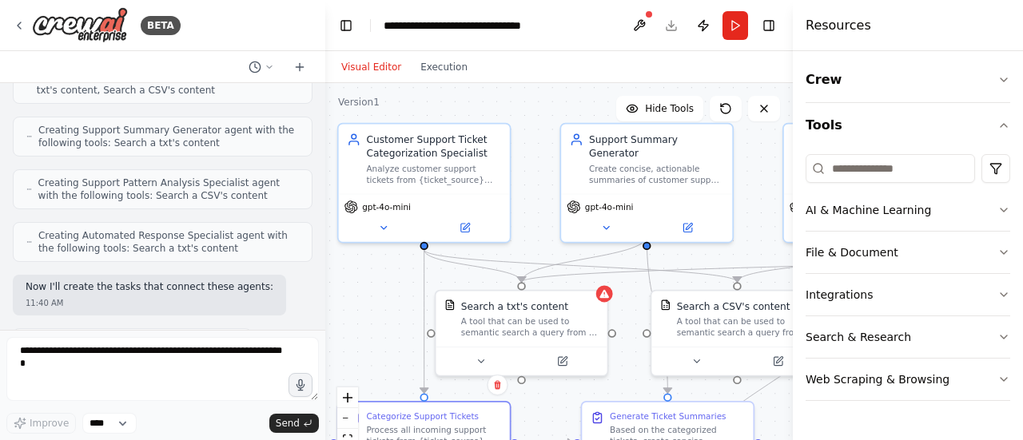
scroll to position [580, 0]
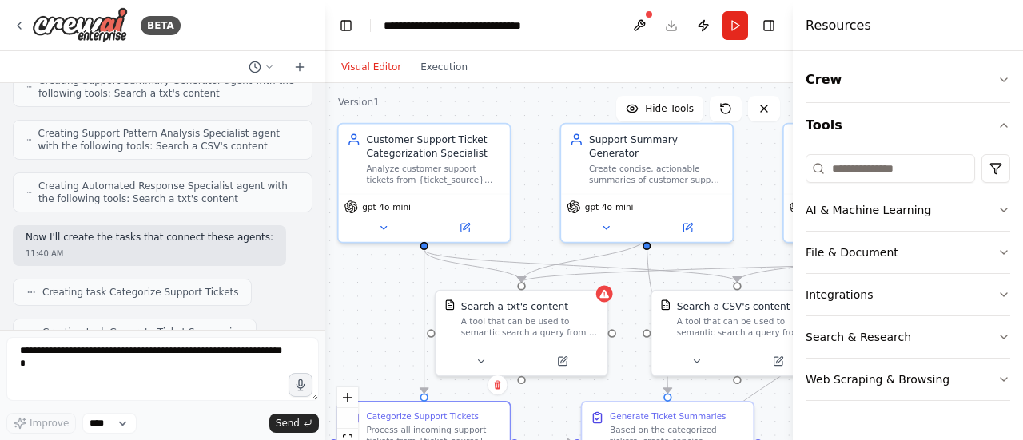
click at [30, 288] on icon at bounding box center [31, 293] width 10 height 10
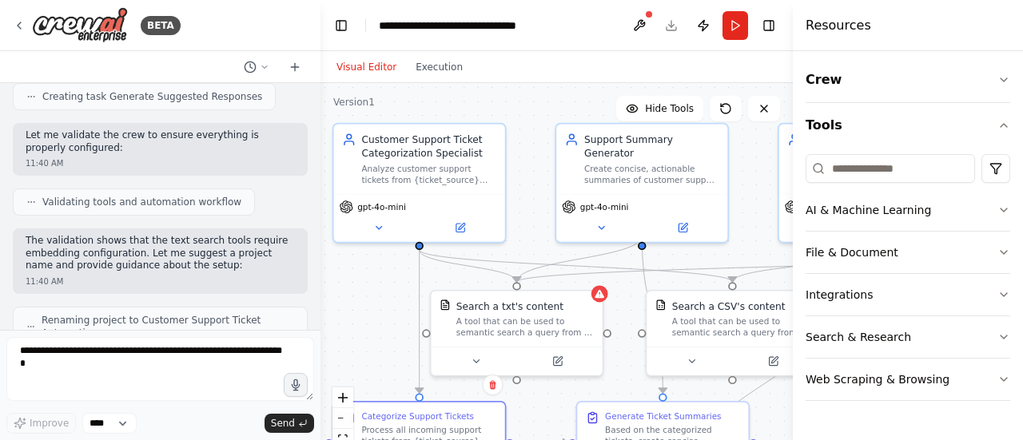
scroll to position [920, 0]
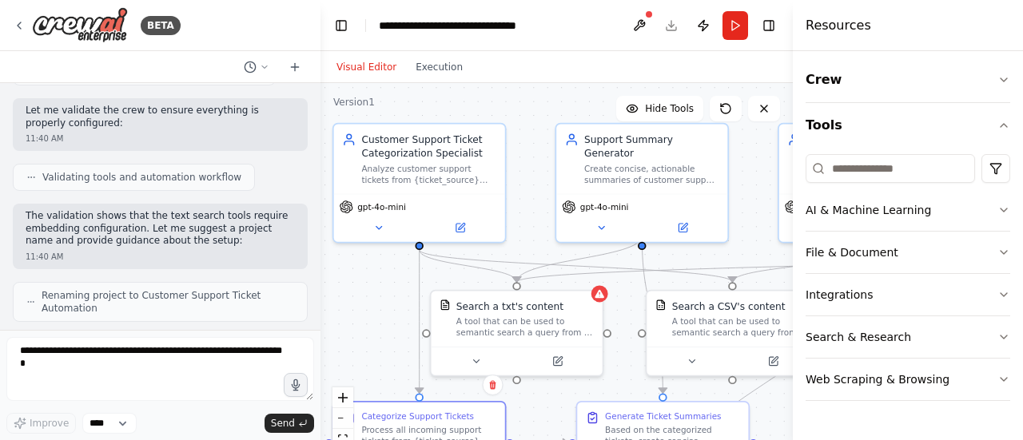
drag, startPoint x: 318, startPoint y: 191, endPoint x: 320, endPoint y: 236, distance: 44.8
click at [320, 236] on div "BETA Create a crew that automatically reads through customer support tickets, c…" at bounding box center [511, 220] width 1023 height 440
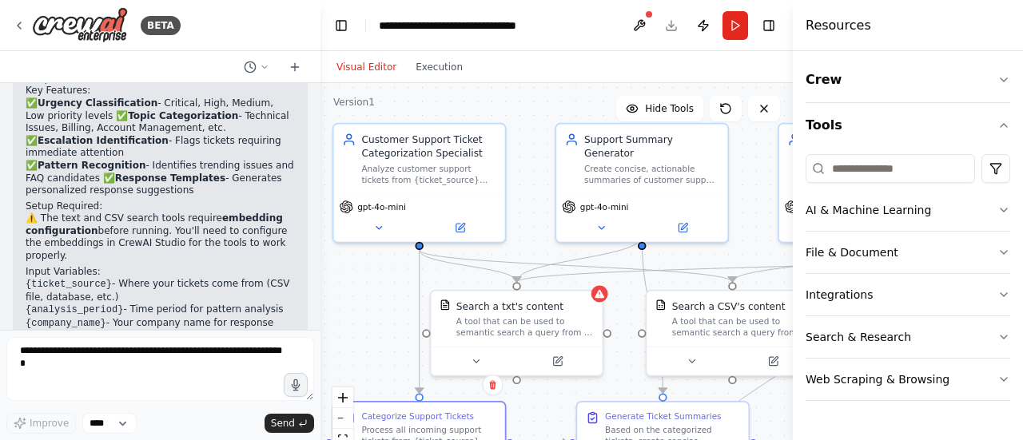
scroll to position [1493, 0]
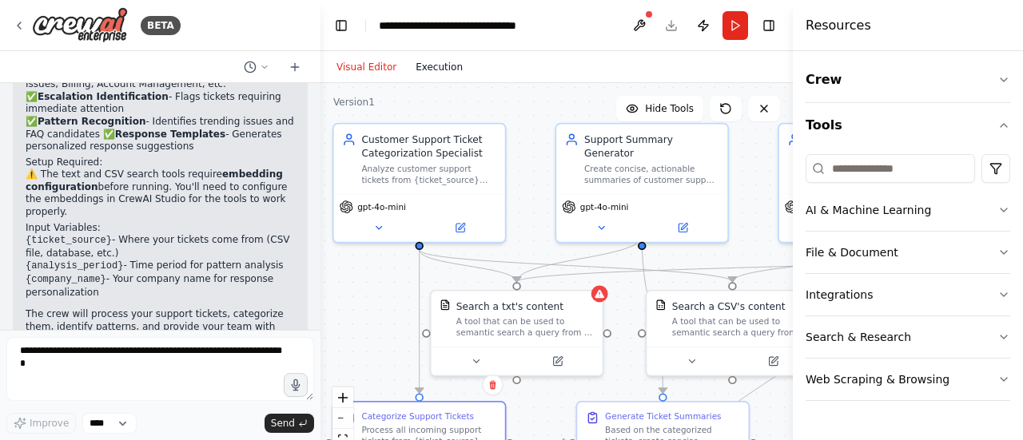
click at [438, 62] on button "Execution" at bounding box center [439, 67] width 66 height 19
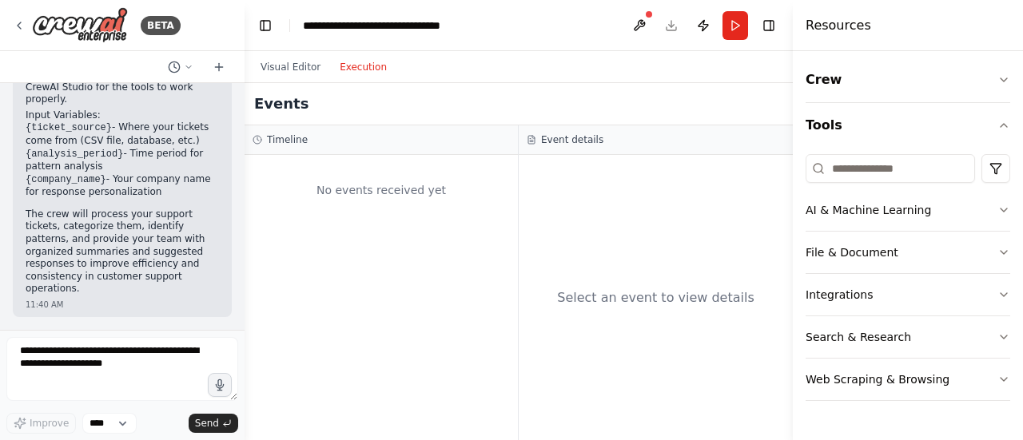
scroll to position [2402, 0]
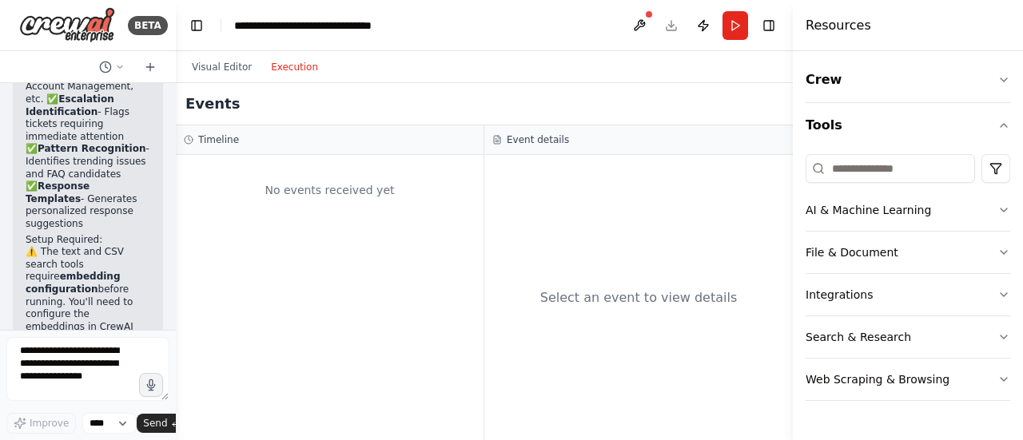
drag, startPoint x: 316, startPoint y: 212, endPoint x: 131, endPoint y: 226, distance: 185.9
click at [125, 225] on div "BETA Create a crew that automatically reads through customer support tickets, c…" at bounding box center [88, 220] width 176 height 440
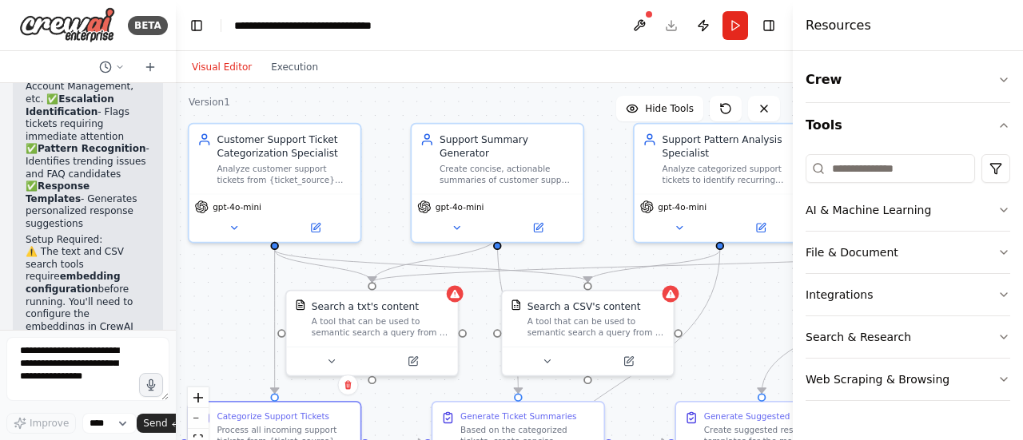
click at [237, 74] on button "Visual Editor" at bounding box center [221, 67] width 79 height 19
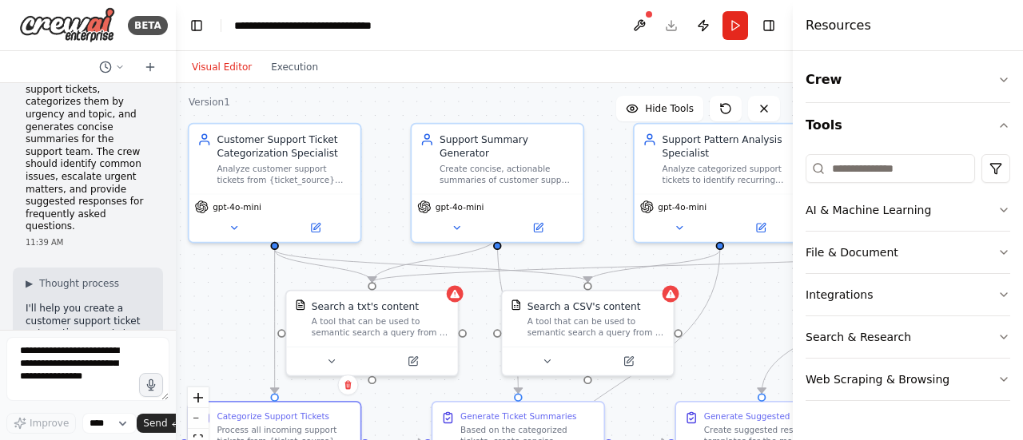
scroll to position [0, 0]
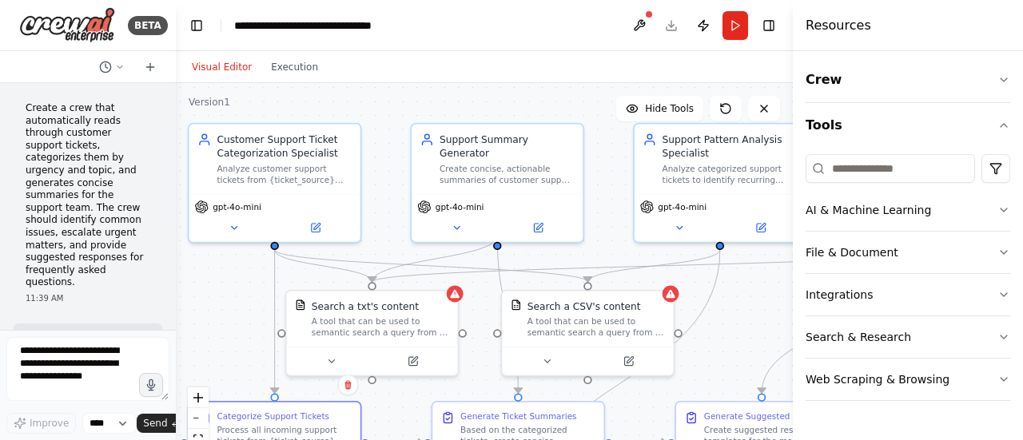
click at [618, 105] on div ".deletable-edge-delete-btn { width: 20px; height: 20px; border: 0px solid #ffff…" at bounding box center [484, 282] width 617 height 399
click at [670, 28] on header "**********" at bounding box center [484, 25] width 617 height 51
click at [734, 26] on button "Run" at bounding box center [735, 25] width 26 height 29
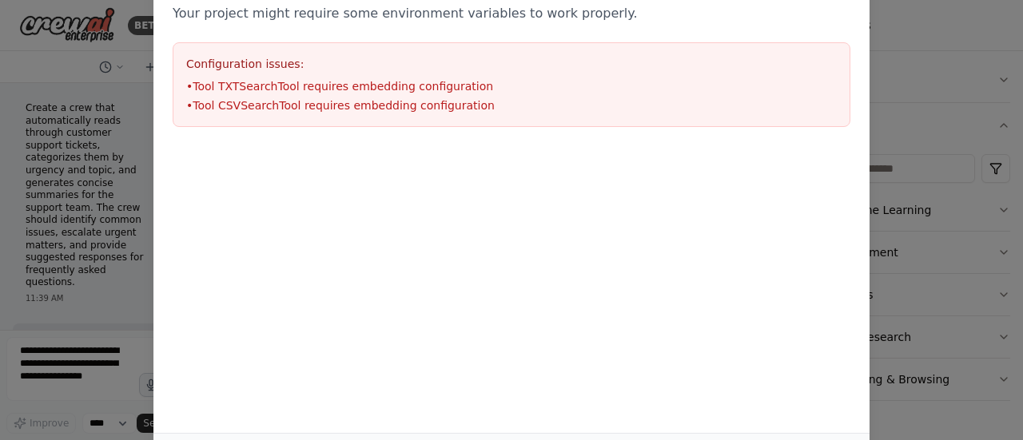
click at [917, 62] on div "Environment configuration Your project might require some environment variables…" at bounding box center [511, 220] width 1023 height 440
click at [420, 87] on li "• Tool TXTSearchTool requires embedding configuration" at bounding box center [511, 86] width 650 height 16
click at [386, 18] on p "Your project might require some environment variables to work properly." at bounding box center [512, 13] width 678 height 19
click at [70, 192] on div "Environment configuration Your project might require some environment variables…" at bounding box center [511, 220] width 1023 height 440
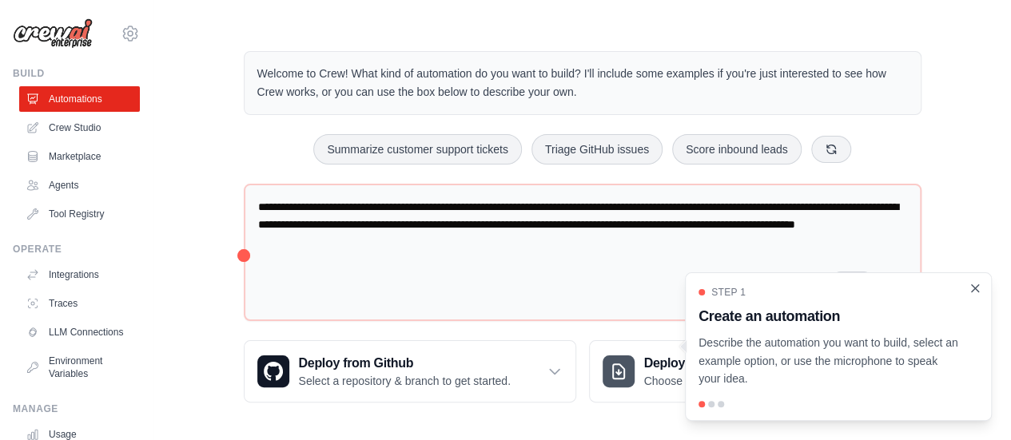
click at [976, 288] on icon "Close walkthrough" at bounding box center [975, 287] width 7 height 7
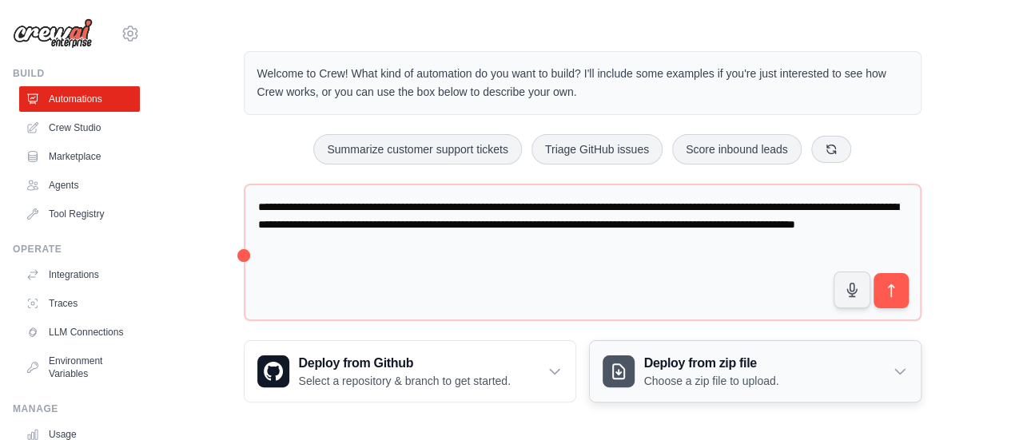
click at [901, 372] on icon at bounding box center [900, 372] width 16 height 16
